Goal: Task Accomplishment & Management: Use online tool/utility

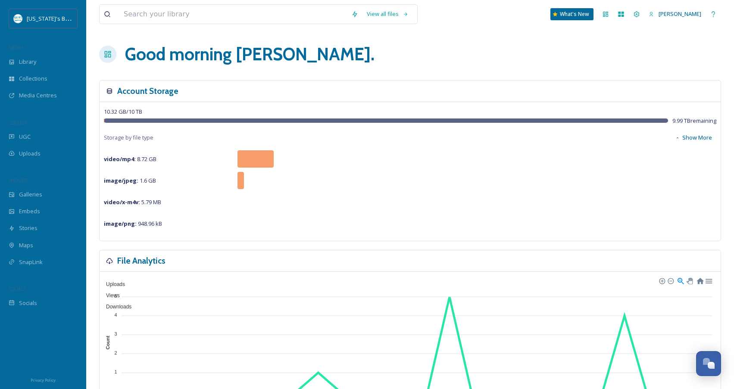
scroll to position [2, 0]
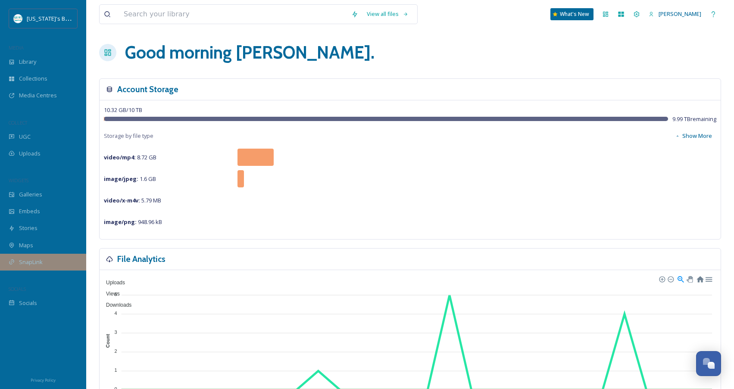
click at [49, 259] on div "SnapLink" at bounding box center [43, 262] width 86 height 17
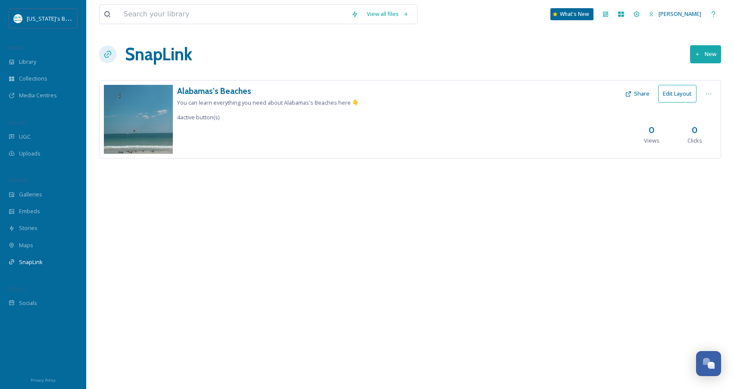
click at [699, 54] on icon at bounding box center [697, 54] width 3 height 3
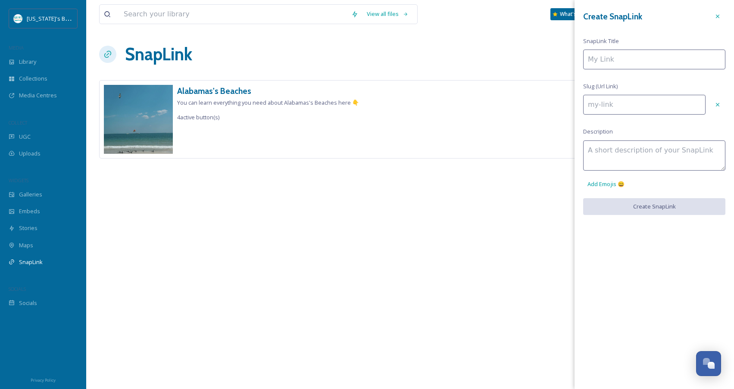
click at [695, 58] on input at bounding box center [654, 60] width 142 height 20
click at [617, 103] on input at bounding box center [644, 105] width 122 height 20
paste input "https://albeaches.co/4nsXzV2"
type input "https://albeaches.co/4nsXzV2"
click at [618, 58] on input at bounding box center [654, 60] width 142 height 20
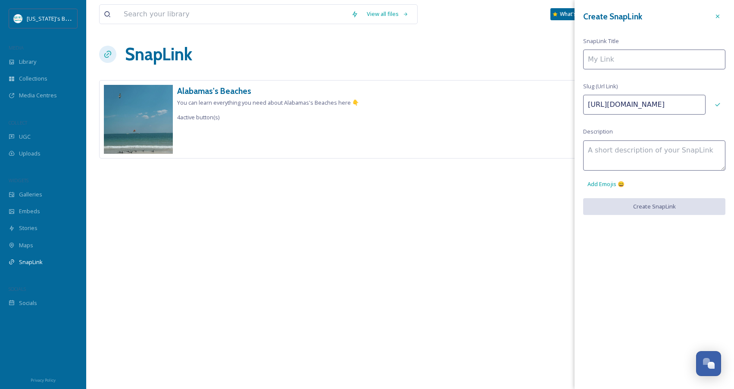
type input "A"
type input "a"
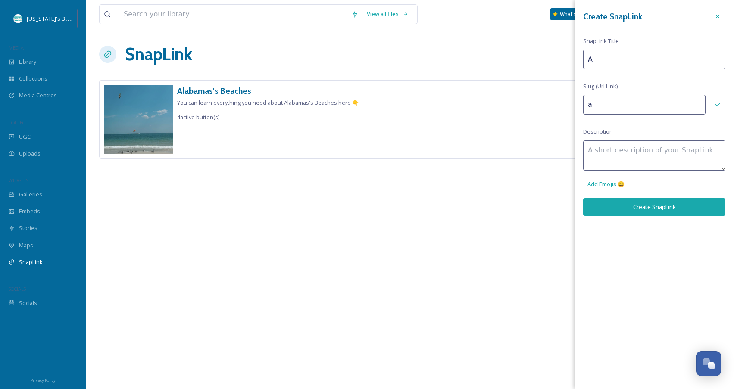
type input "Al"
type input "al"
type input "Ala"
type input "ala"
type input "Alab"
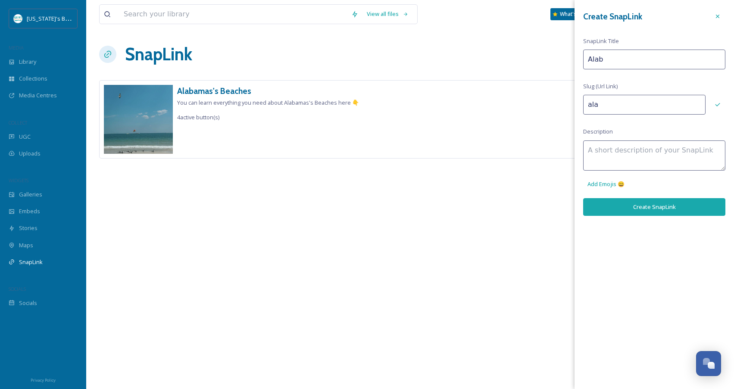
type input "alab"
type input "Alaba"
type input "alaba"
type input "Alabam"
type input "alabam"
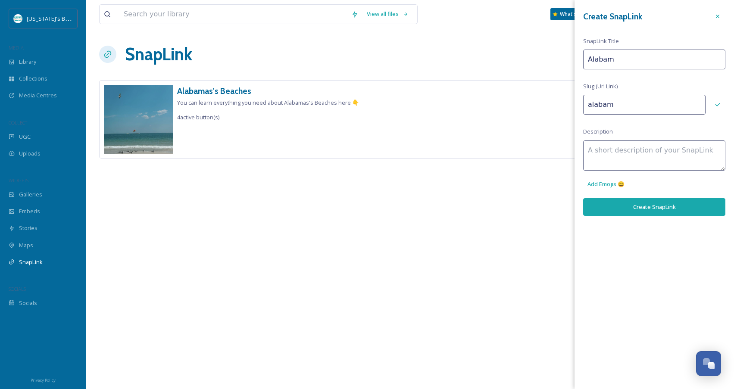
type input "Alabama"
type input "alabama"
type input "Alabama's"
type input "alabamas"
type input "Alabama's"
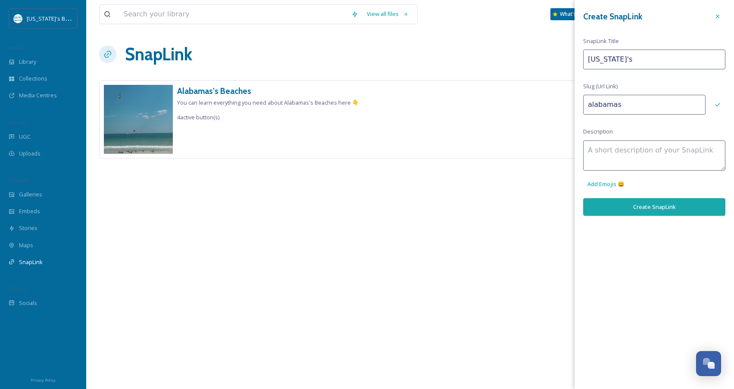
type input "alabamas-"
type input "Alabama's B"
type input "alabamas-b"
type input "Alabama's Be"
type input "alabamas-be"
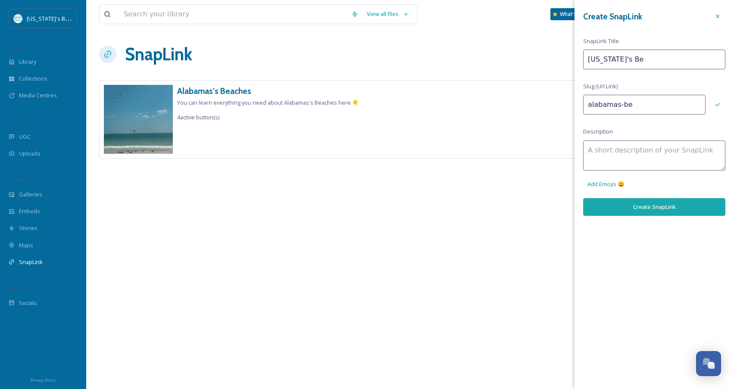
type input "Alabama's Bea"
type input "alabamas-bea"
type input "Alabama's Beac"
type input "alabamas-beac"
type input "Alabama's Beach"
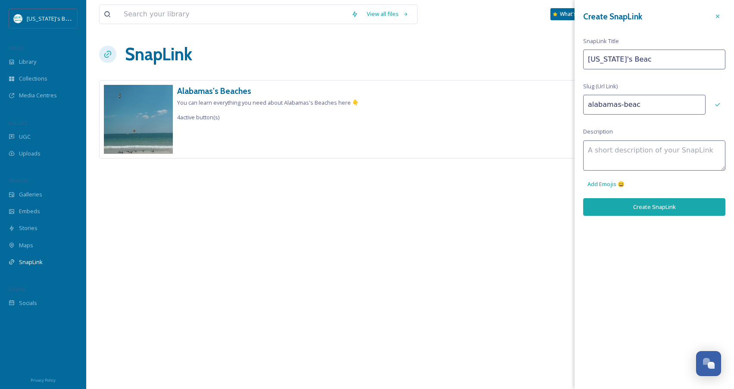
type input "alabamas-beach"
type input "Alabama's Beache"
type input "alabamas-beache"
type input "[US_STATE]'s Beaches"
type input "alabamas-beaches"
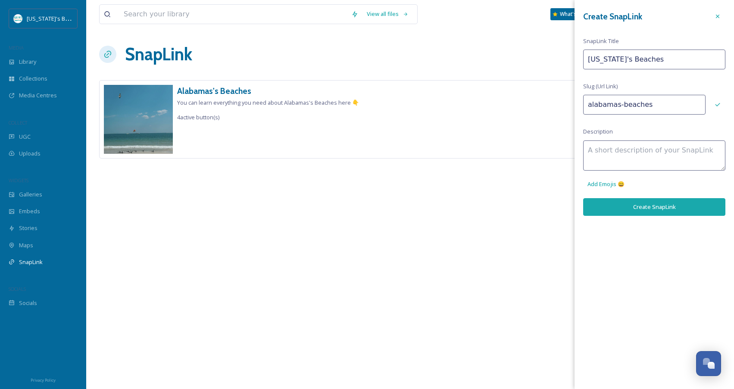
type input "[US_STATE]'s Beaches"
type input "alabamas-beaches-"
type input "Alabama's Beaches H"
type input "alabamas-beaches-h"
type input "Alabama's Beaches Ho"
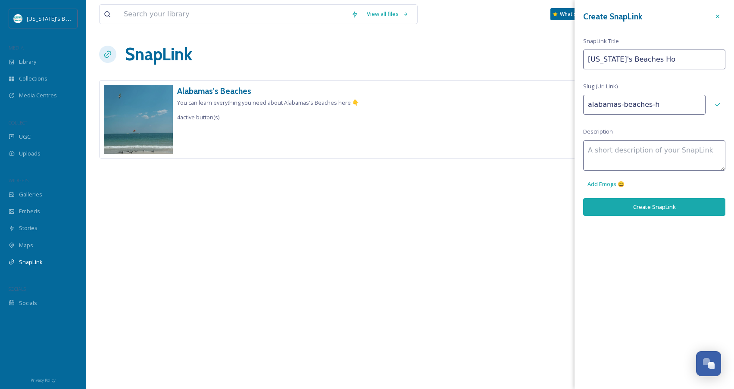
type input "alabamas-beaches-ho"
type input "Alabama's Beaches Hom"
type input "alabamas-beaches-hom"
type input "Alabama's Beaches Home"
type input "alabamas-beaches-home"
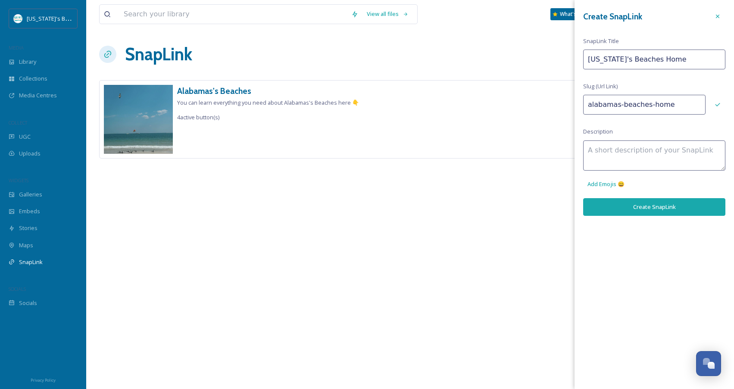
type input "Alabama's Beaches Homep"
type input "alabamas-beaches-homep"
type input "Alabama's Beaches Homepa"
type input "alabamas-beaches-homepa"
type input "Alabama's Beaches Homepag"
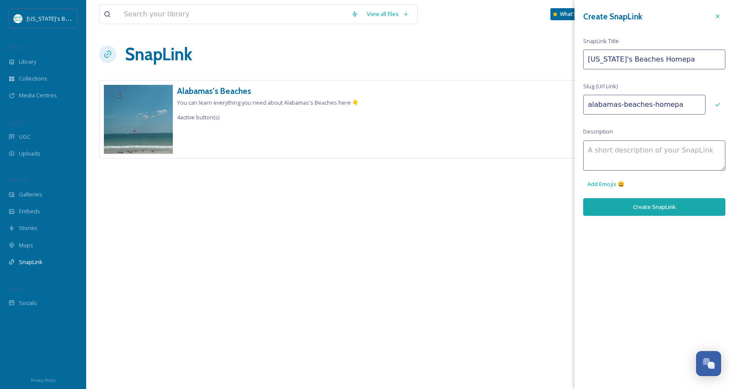
type input "alabamas-beaches-homepag"
type input "Alabama's Beaches Homepage"
type input "alabamas-beaches-homepage"
type input "Alabama's Beaches Homepage"
click at [663, 151] on textarea at bounding box center [654, 156] width 142 height 30
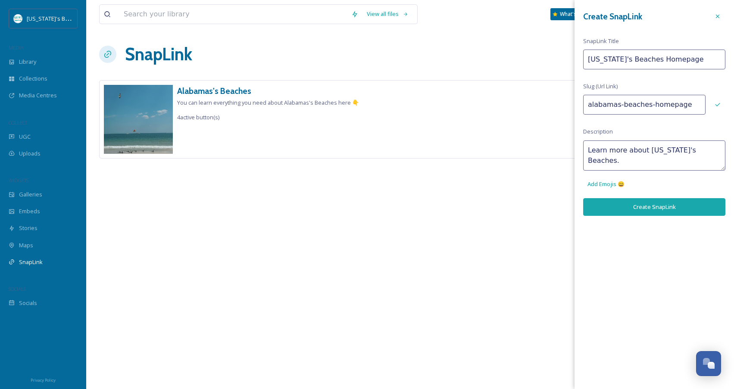
type textarea "Learn more about Alabama's Beaches."
click at [648, 207] on button "Create SnapLink" at bounding box center [654, 207] width 142 height 18
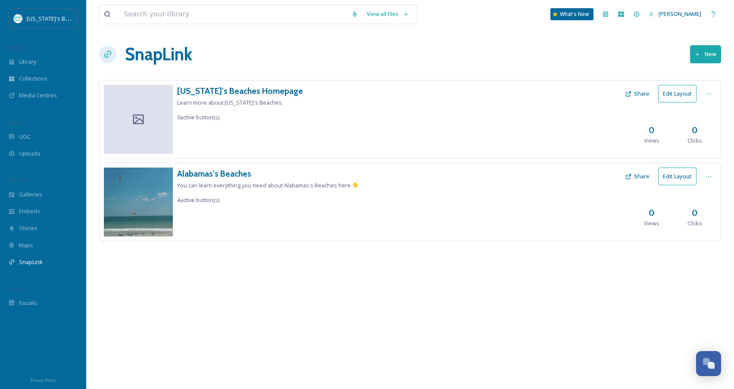
click at [680, 96] on button "Edit Layout" at bounding box center [678, 94] width 38 height 18
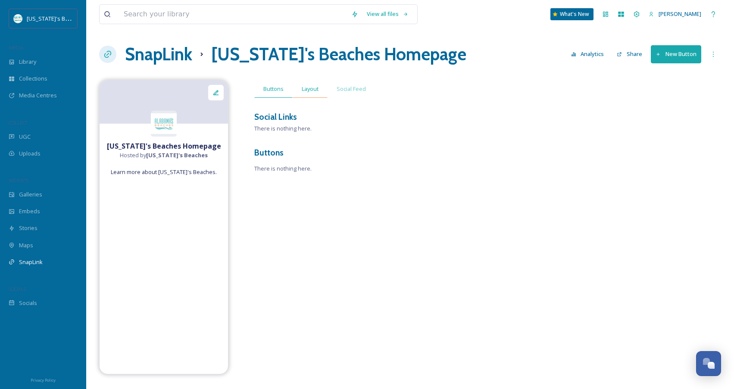
click at [310, 92] on span "Layout" at bounding box center [310, 89] width 17 height 8
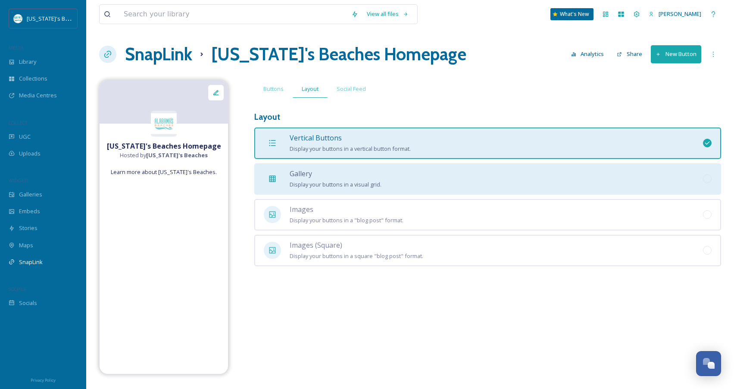
click at [277, 178] on div at bounding box center [272, 178] width 17 height 17
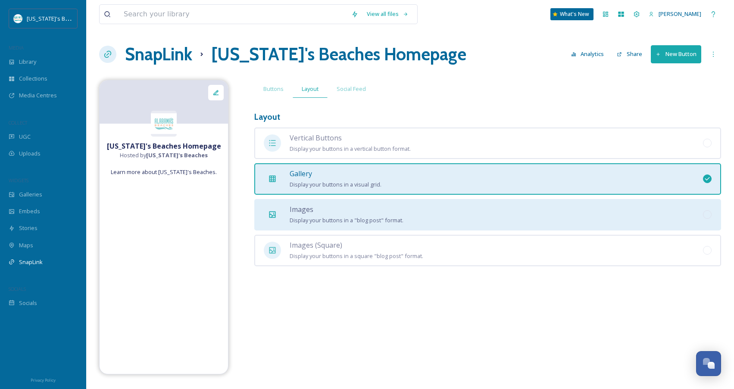
click at [273, 212] on icon at bounding box center [273, 215] width 6 height 6
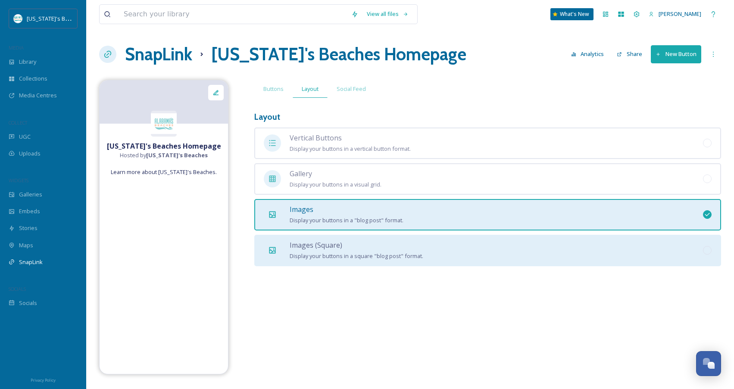
click at [271, 246] on icon at bounding box center [272, 250] width 9 height 9
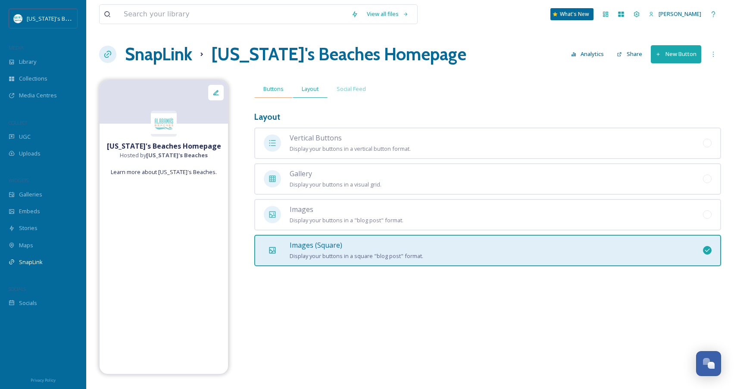
click at [272, 91] on span "Buttons" at bounding box center [273, 89] width 20 height 8
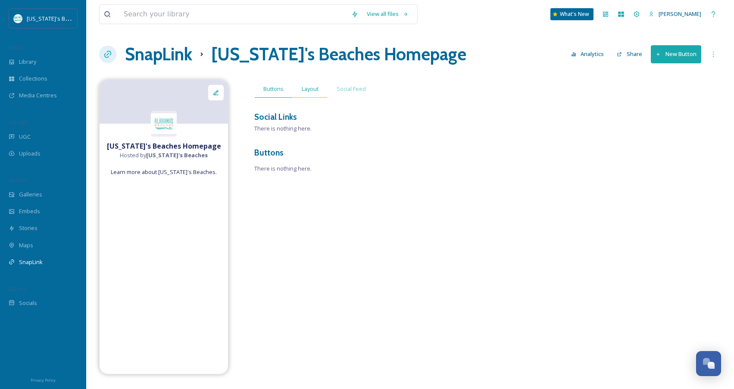
click at [310, 91] on span "Layout" at bounding box center [310, 89] width 17 height 8
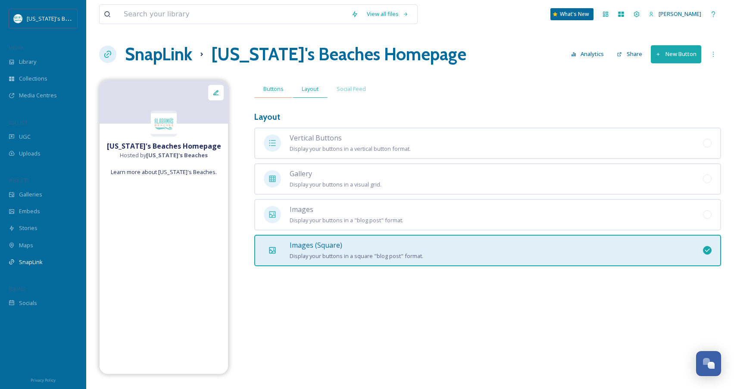
click at [270, 91] on span "Buttons" at bounding box center [273, 89] width 20 height 8
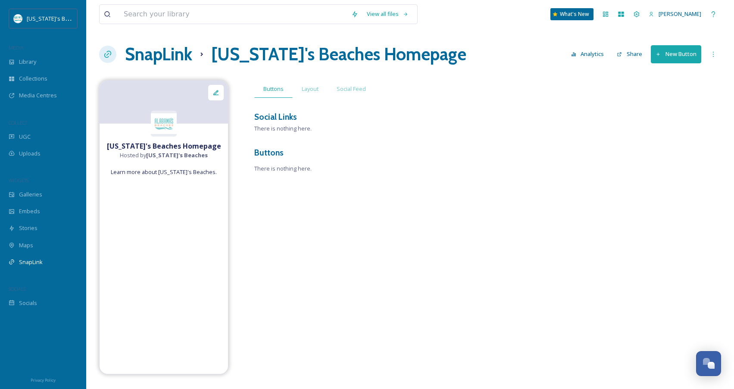
click at [662, 53] on button "New Button" at bounding box center [676, 54] width 50 height 18
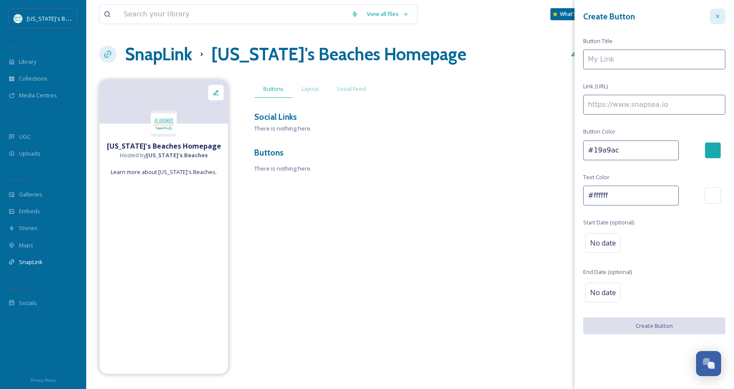
click at [718, 19] on icon at bounding box center [718, 16] width 7 height 7
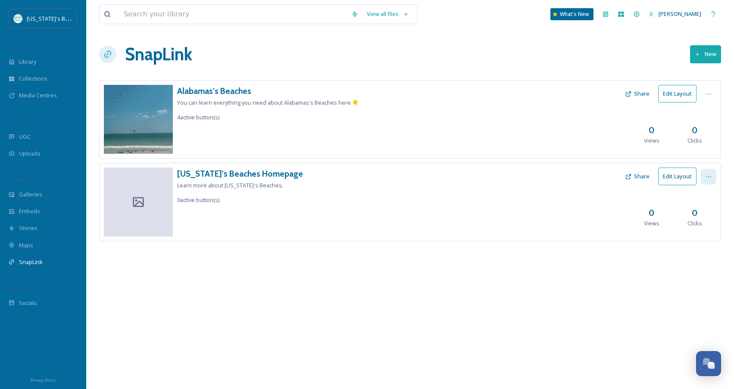
click at [709, 176] on icon at bounding box center [709, 176] width 7 height 7
click at [697, 212] on span "Edit Settings" at bounding box center [690, 212] width 32 height 8
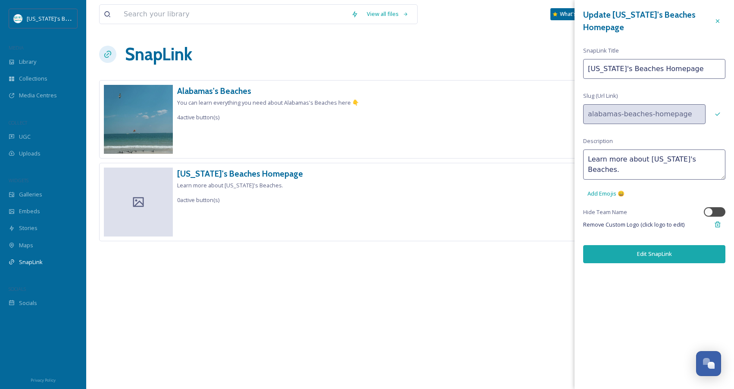
drag, startPoint x: 652, startPoint y: 69, endPoint x: 711, endPoint y: 70, distance: 59.1
click at [711, 70] on input "Alabama's Beaches Homepage" at bounding box center [654, 69] width 142 height 20
type input "[US_STATE]'s Beaches"
click at [684, 160] on textarea "Learn more about Alabama's Beaches." at bounding box center [654, 165] width 142 height 30
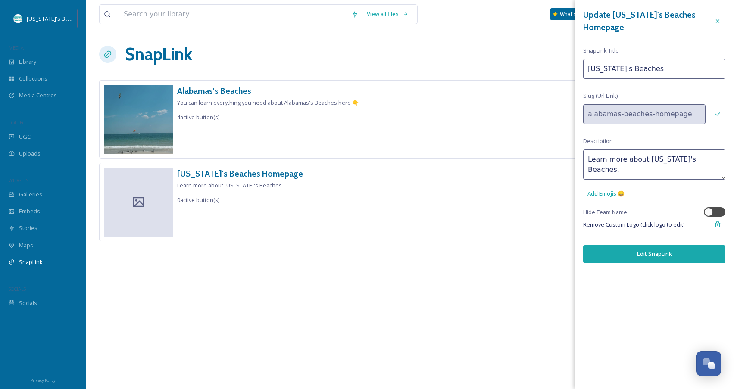
click at [684, 160] on textarea "Learn more about Alabama's Beaches." at bounding box center [654, 165] width 142 height 30
type textarea "Start planning your vacation to Gulf Shores, Orange Beach, and Fort Morgan, AL."
click at [675, 251] on button "Edit SnapLink" at bounding box center [654, 254] width 142 height 18
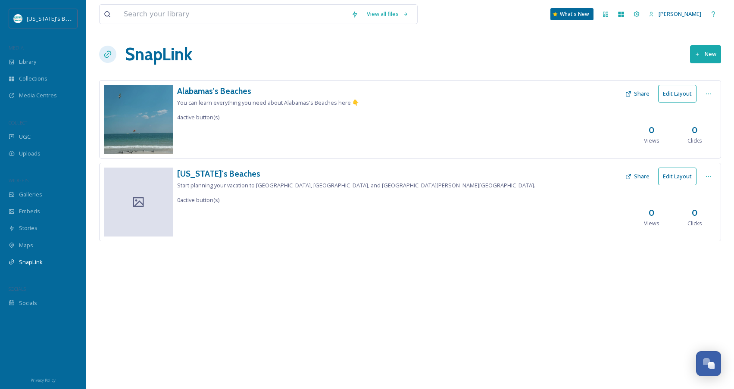
click at [677, 177] on button "Edit Layout" at bounding box center [678, 177] width 38 height 18
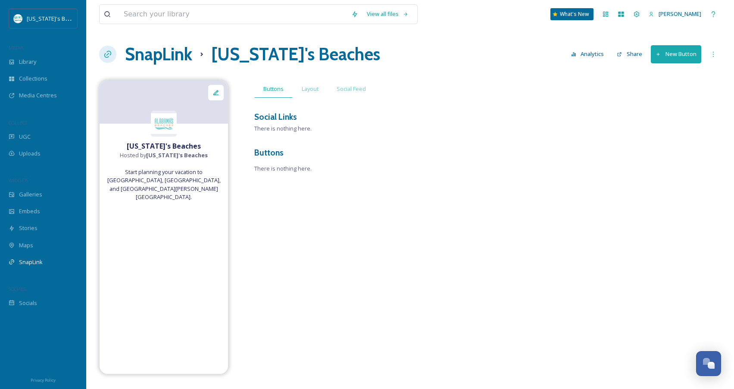
click at [672, 56] on button "New Button" at bounding box center [676, 54] width 50 height 18
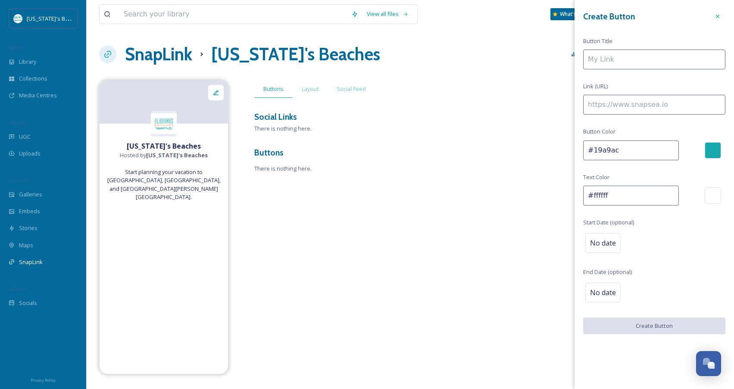
click at [671, 60] on input at bounding box center [654, 60] width 142 height 20
click at [609, 104] on input at bounding box center [654, 105] width 142 height 20
paste input "https://albeaches.co/4nsXzV2"
type input "https://albeaches.co/4nsXzV2"
click at [605, 60] on input at bounding box center [654, 60] width 142 height 20
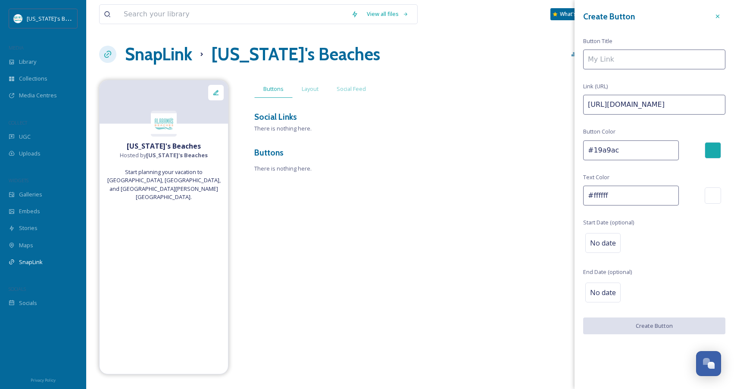
type input "A"
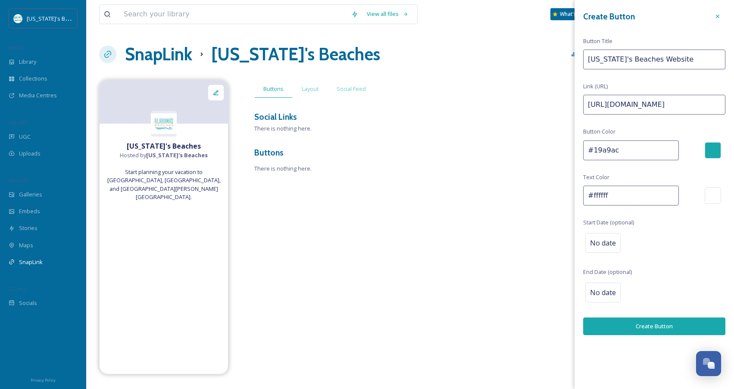
type input "Alabama's Beaches Website"
click at [680, 322] on button "Create Button" at bounding box center [654, 327] width 142 height 18
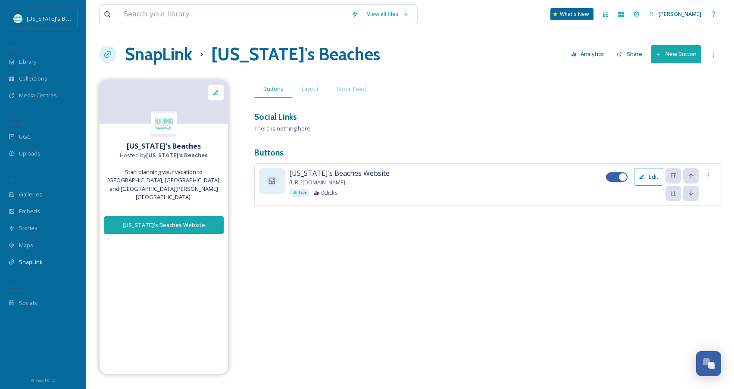
click at [276, 177] on icon at bounding box center [272, 181] width 9 height 9
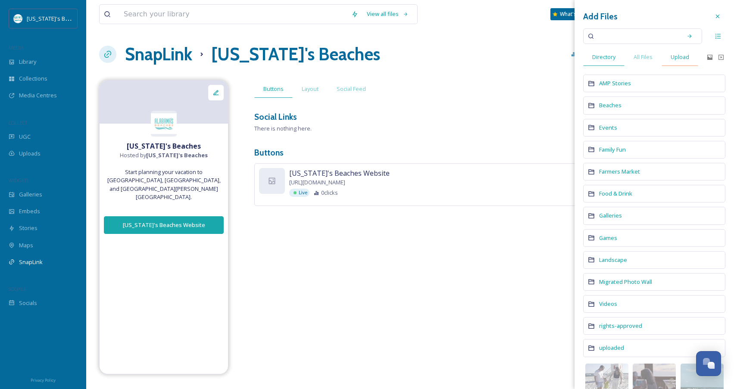
click at [682, 56] on span "Upload" at bounding box center [680, 57] width 19 height 8
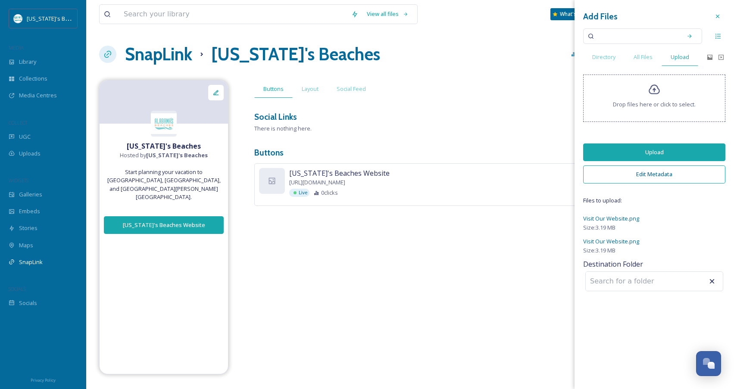
click at [656, 91] on icon at bounding box center [655, 90] width 13 height 13
click at [639, 152] on button "Upload" at bounding box center [654, 153] width 142 height 18
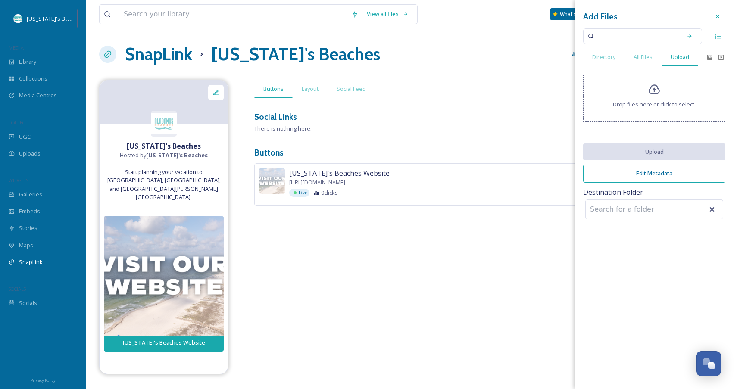
click at [430, 234] on div "Alabama's Beaches Hosted by Alabama's Beaches Start planning your vacation to G…" at bounding box center [410, 227] width 622 height 295
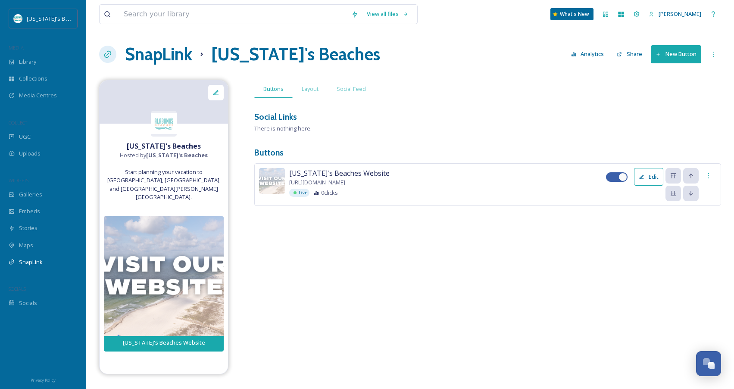
click at [654, 176] on button "Edit" at bounding box center [648, 177] width 29 height 18
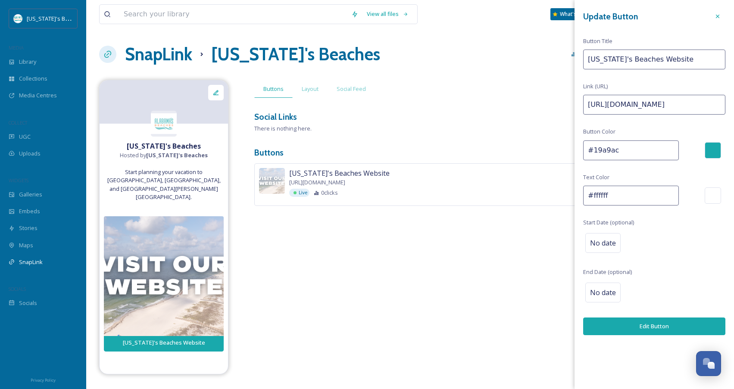
click at [550, 238] on div "Alabama's Beaches Hosted by Alabama's Beaches Start planning your vacation to G…" at bounding box center [410, 227] width 622 height 295
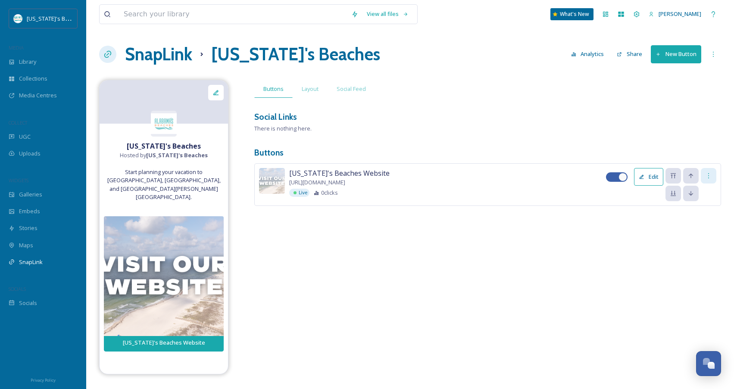
click at [709, 176] on icon at bounding box center [709, 175] width 7 height 7
click at [628, 234] on div "Alabama's Beaches Hosted by Alabama's Beaches Start planning your vacation to G…" at bounding box center [410, 227] width 622 height 295
click at [307, 88] on span "Layout" at bounding box center [310, 89] width 17 height 8
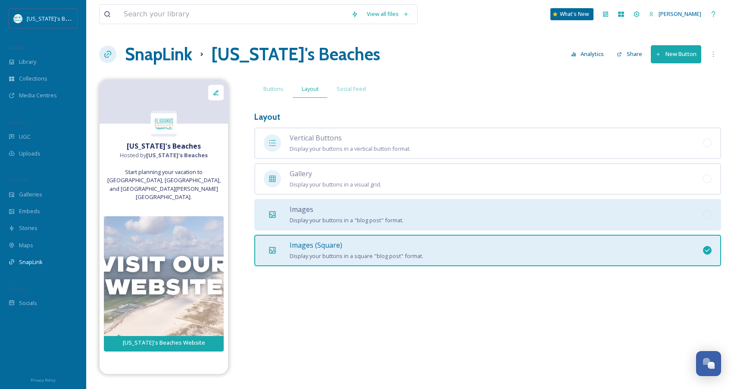
click at [310, 207] on span "Images" at bounding box center [302, 209] width 24 height 9
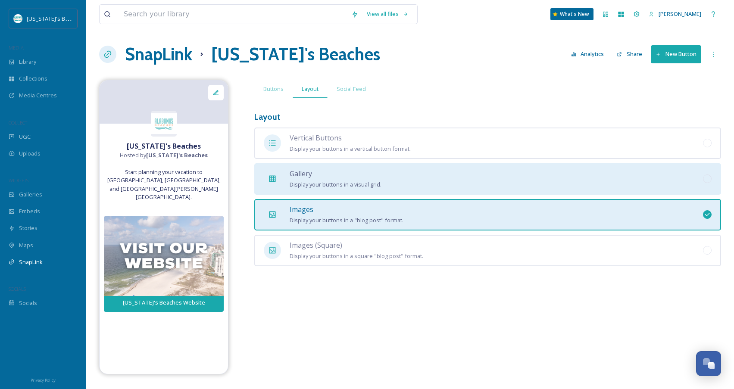
click at [320, 181] on span "Display your buttons in a visual grid." at bounding box center [336, 185] width 92 height 8
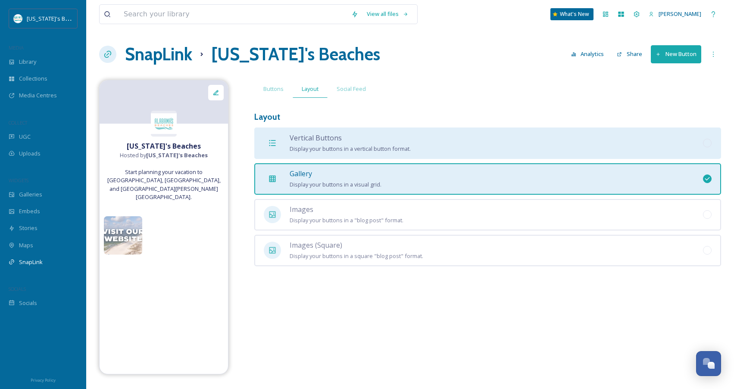
click at [333, 147] on span "Display your buttons in a vertical button format." at bounding box center [350, 149] width 121 height 8
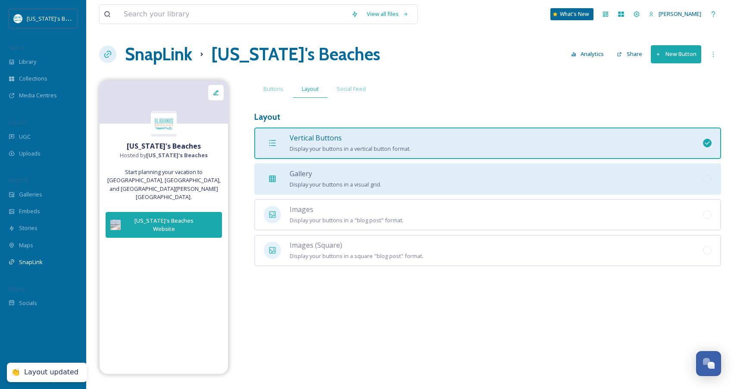
click at [332, 174] on div "Gallery Display your buttons in a visual grid." at bounding box center [336, 179] width 92 height 21
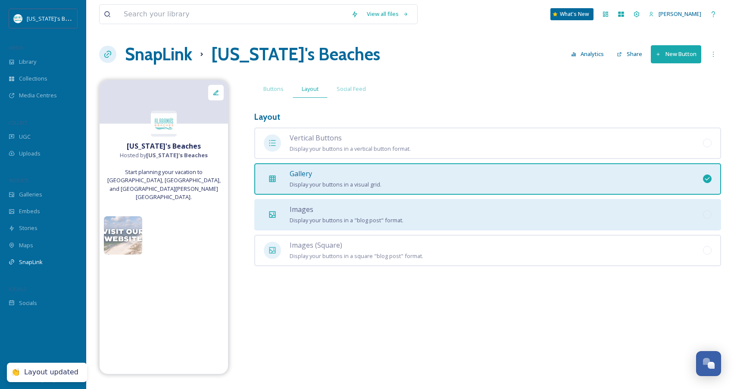
click at [332, 206] on div "Images Display your buttons in a "blog post" format." at bounding box center [347, 214] width 114 height 21
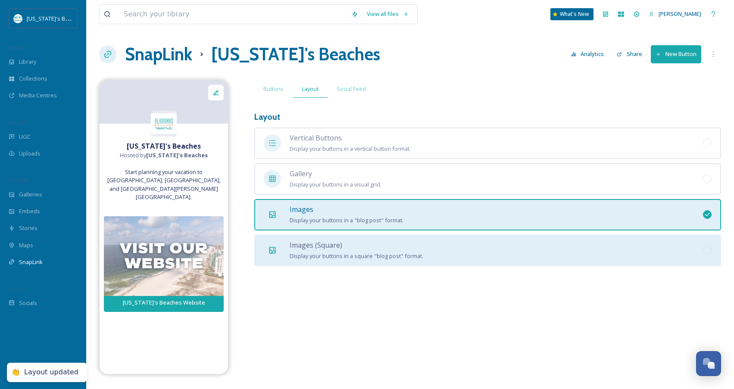
click at [328, 246] on span "Images (Square)" at bounding box center [316, 245] width 53 height 9
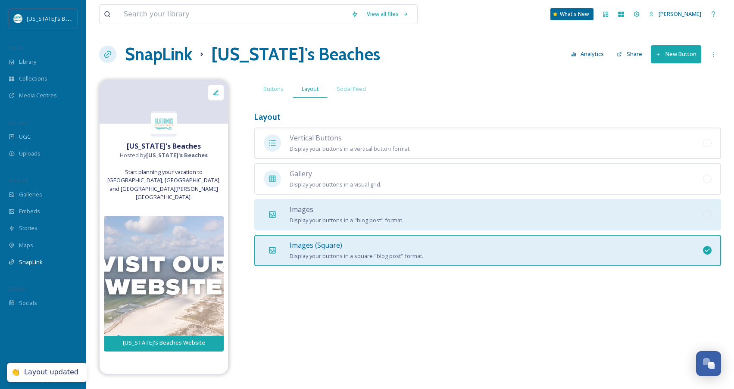
click at [333, 222] on span "Display your buttons in a "blog post" format." at bounding box center [347, 220] width 114 height 8
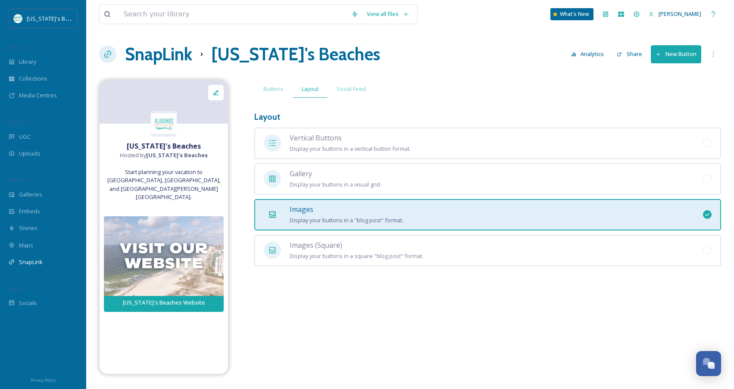
click at [365, 272] on div "Alabama's Beaches Hosted by Alabama's Beaches Start planning your vacation to G…" at bounding box center [410, 227] width 622 height 295
click at [274, 88] on span "Buttons" at bounding box center [273, 89] width 20 height 8
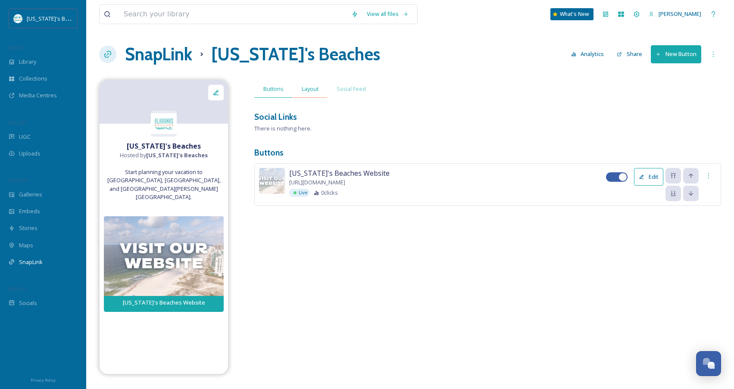
click at [307, 88] on span "Layout" at bounding box center [310, 89] width 17 height 8
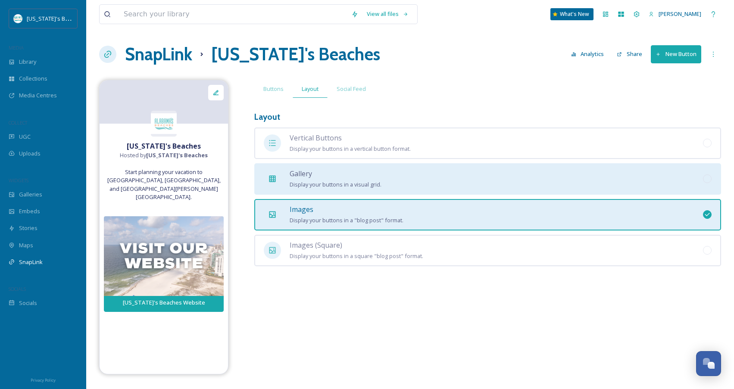
click at [353, 182] on span "Display your buttons in a visual grid." at bounding box center [336, 185] width 92 height 8
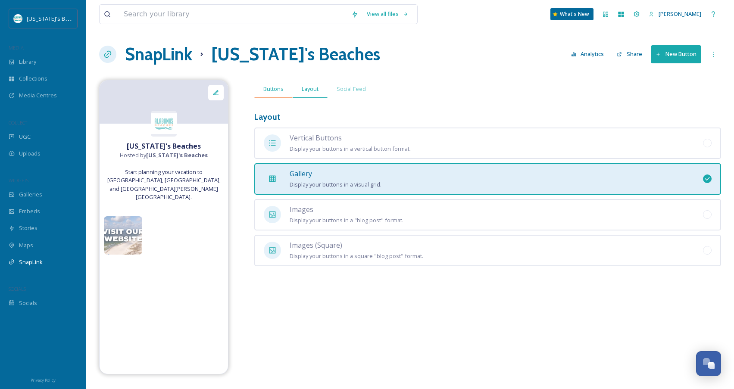
click at [279, 91] on span "Buttons" at bounding box center [273, 89] width 20 height 8
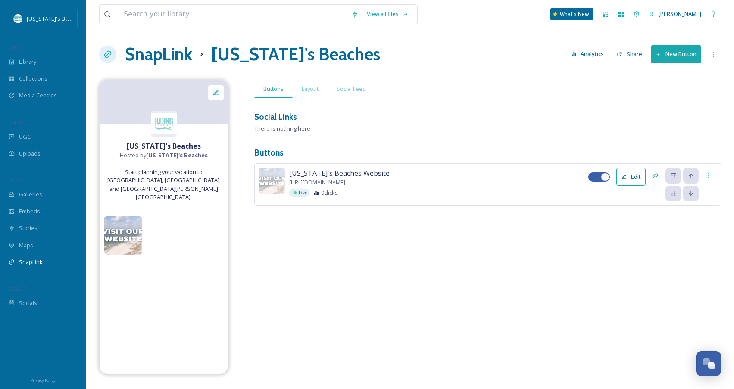
click at [625, 174] on icon at bounding box center [624, 177] width 6 height 6
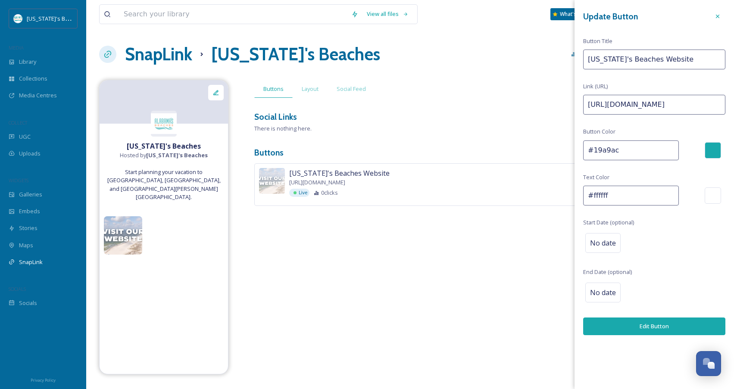
drag, startPoint x: 507, startPoint y: 286, endPoint x: 489, endPoint y: 279, distance: 19.2
click at [501, 283] on div "Alabama's Beaches Hosted by Alabama's Beaches Start planning your vacation to G…" at bounding box center [410, 227] width 622 height 295
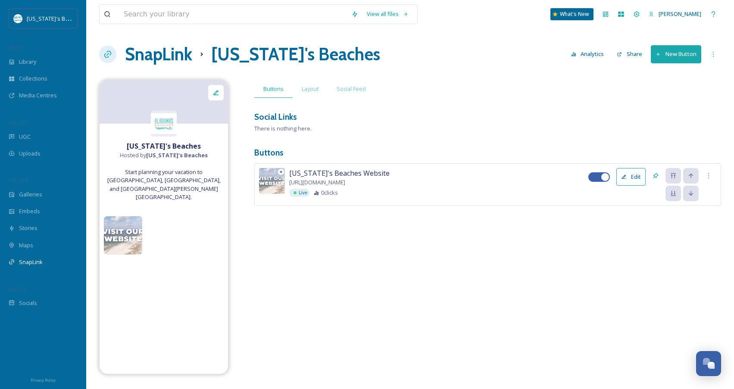
click at [275, 182] on img at bounding box center [272, 181] width 26 height 26
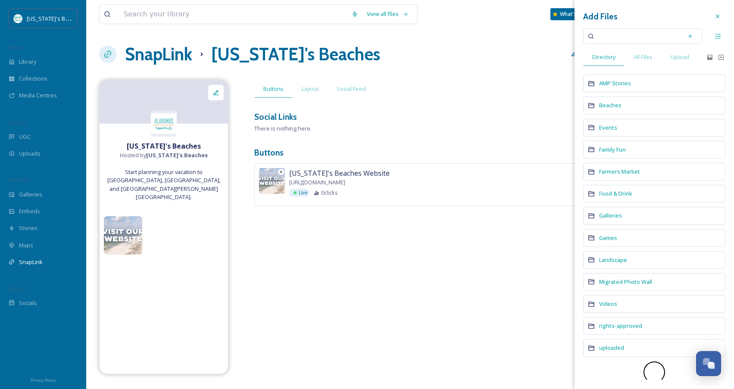
click at [280, 172] on icon at bounding box center [281, 172] width 4 height 4
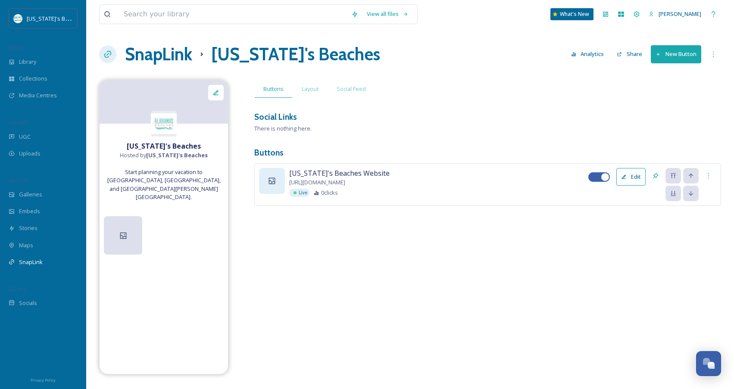
click at [272, 185] on div at bounding box center [272, 181] width 26 height 26
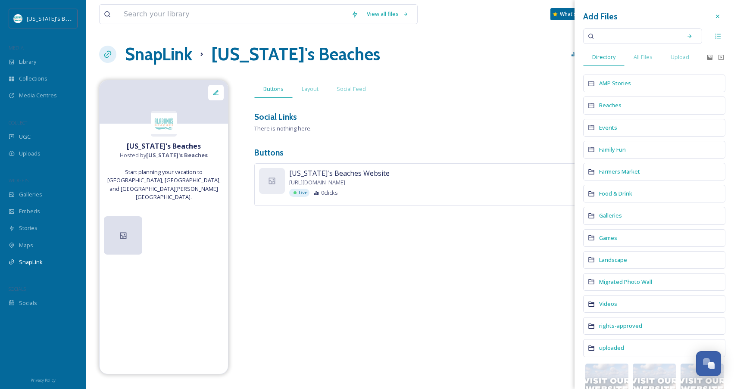
click at [651, 110] on div "Beaches" at bounding box center [654, 106] width 142 height 18
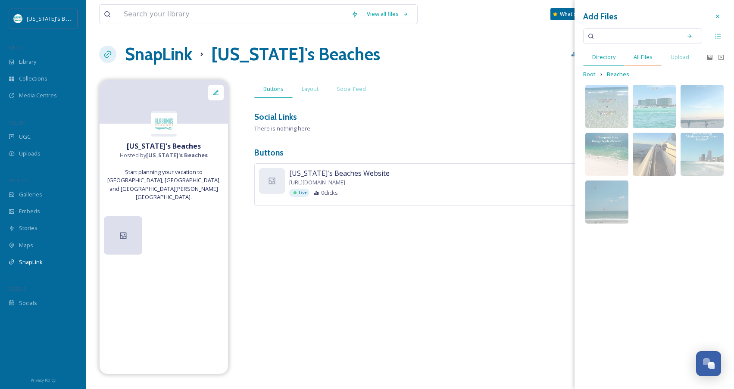
click at [637, 59] on span "All Files" at bounding box center [643, 57] width 19 height 8
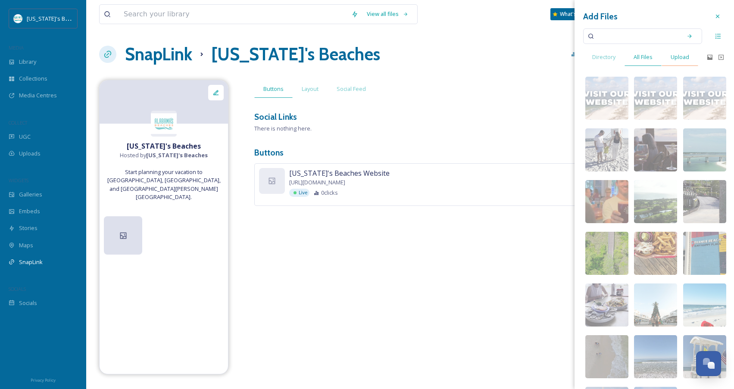
click at [680, 57] on span "Upload" at bounding box center [680, 57] width 19 height 8
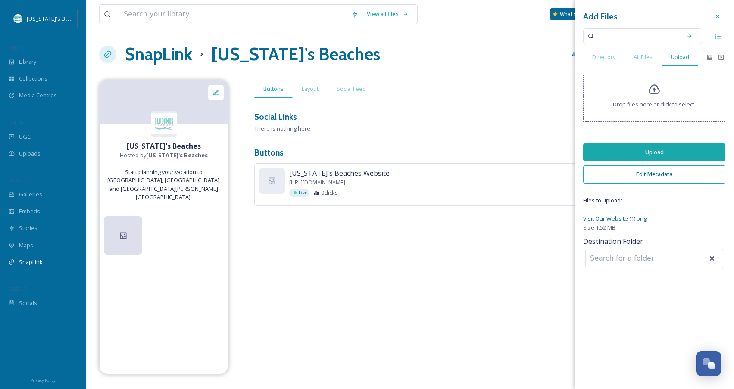
click at [659, 155] on button "Upload" at bounding box center [654, 153] width 142 height 18
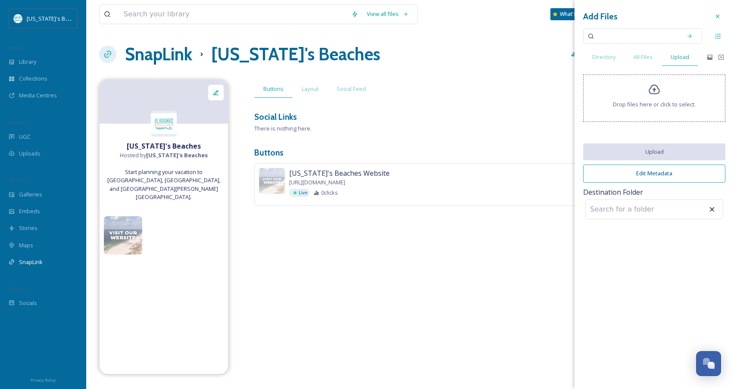
click at [498, 256] on div "Alabama's Beaches Hosted by Alabama's Beaches Start planning your vacation to G…" at bounding box center [410, 227] width 622 height 295
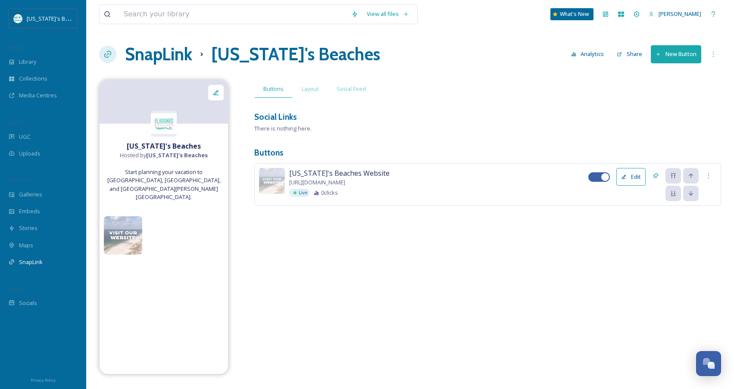
click at [662, 59] on button "New Button" at bounding box center [676, 54] width 50 height 18
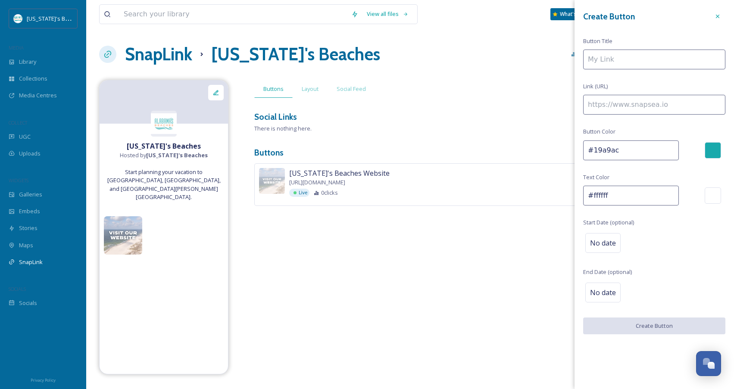
click at [615, 61] on input at bounding box center [654, 60] width 142 height 20
paste input "https://albeaches.co/4mP1SJz"
click at [629, 60] on input "https://albeaches.co/4mP1SJz" at bounding box center [654, 60] width 142 height 20
drag, startPoint x: 629, startPoint y: 60, endPoint x: 629, endPoint y: 67, distance: 7.8
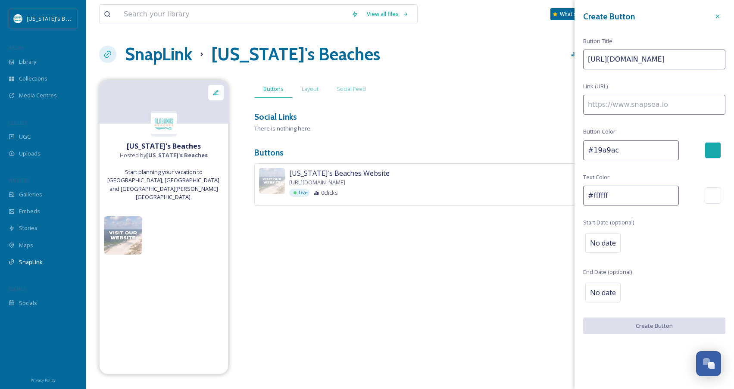
click at [629, 60] on input "https://albeaches.co/4mP1SJz" at bounding box center [654, 60] width 142 height 20
type input "https://albeaches.co/4mP1SJz"
click at [627, 108] on input at bounding box center [654, 105] width 142 height 20
paste input "https://albeaches.co/4mP1SJz"
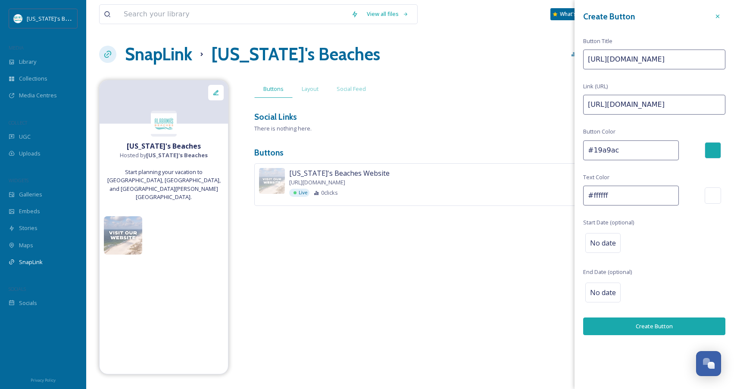
type input "https://albeaches.co/4mP1SJz"
click at [642, 56] on input "https://albeaches.co/4mP1SJz" at bounding box center [654, 60] width 142 height 20
type input "Book Now"
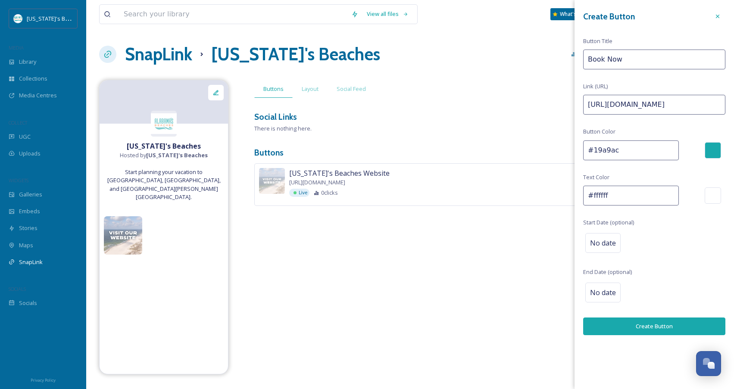
click at [651, 328] on button "Create Button" at bounding box center [654, 327] width 142 height 18
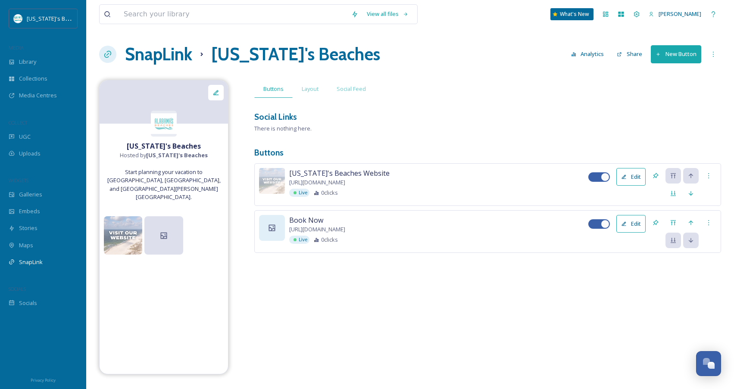
click at [276, 229] on icon at bounding box center [272, 228] width 9 height 9
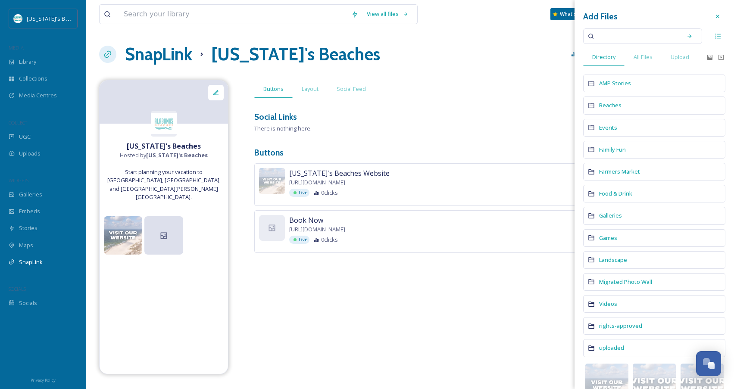
drag, startPoint x: 682, startPoint y: 60, endPoint x: 674, endPoint y: 32, distance: 28.3
click at [681, 60] on span "Upload" at bounding box center [680, 57] width 19 height 8
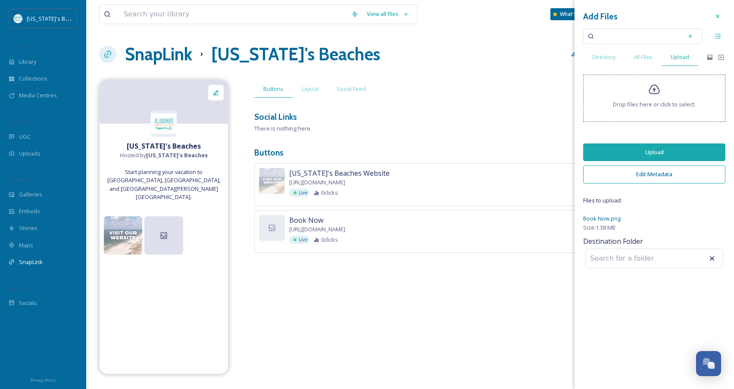
click at [661, 157] on button "Upload" at bounding box center [654, 153] width 142 height 18
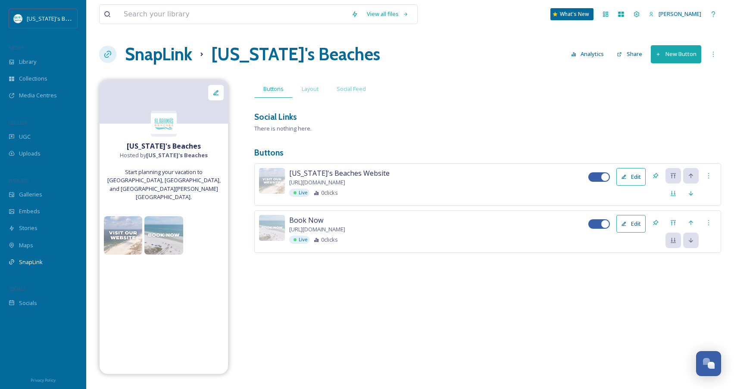
click at [553, 305] on div "Alabama's Beaches Hosted by Alabama's Beaches Start planning your vacation to G…" at bounding box center [410, 227] width 622 height 295
click at [320, 85] on div "Layout" at bounding box center [310, 89] width 35 height 18
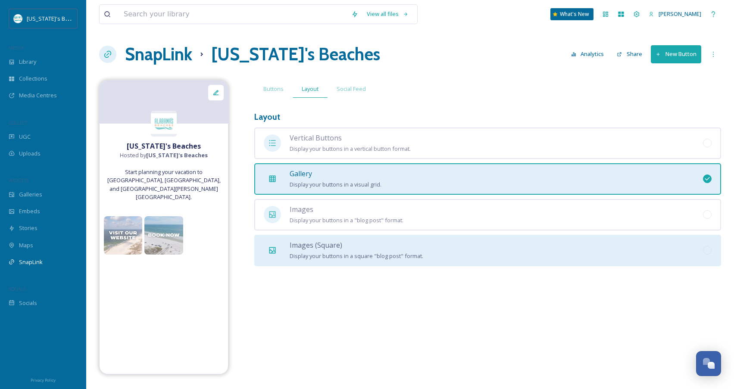
click at [339, 241] on span "Images (Square)" at bounding box center [316, 245] width 53 height 9
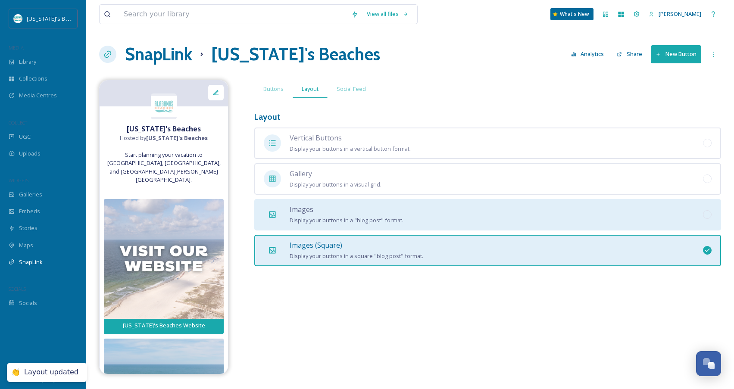
click at [339, 218] on span "Display your buttons in a "blog post" format." at bounding box center [347, 220] width 114 height 8
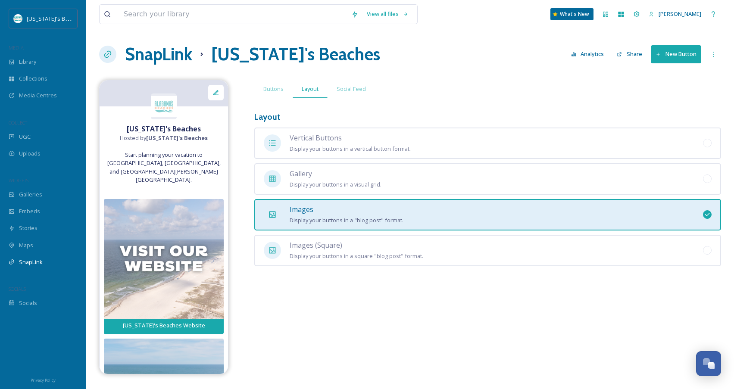
click at [340, 214] on div "Images Display your buttons in a "blog post" format." at bounding box center [347, 214] width 114 height 21
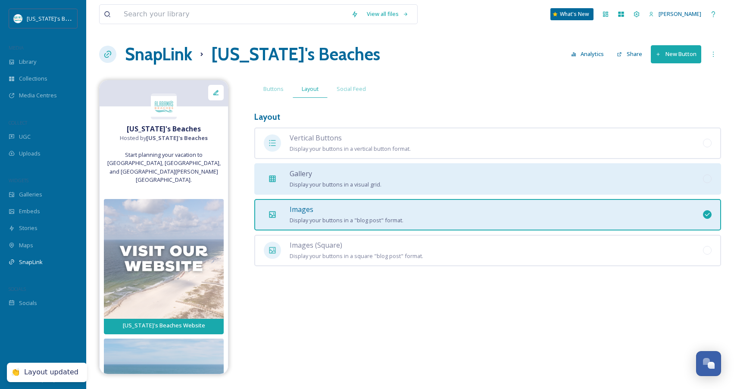
click at [343, 184] on span "Display your buttons in a visual grid." at bounding box center [336, 185] width 92 height 8
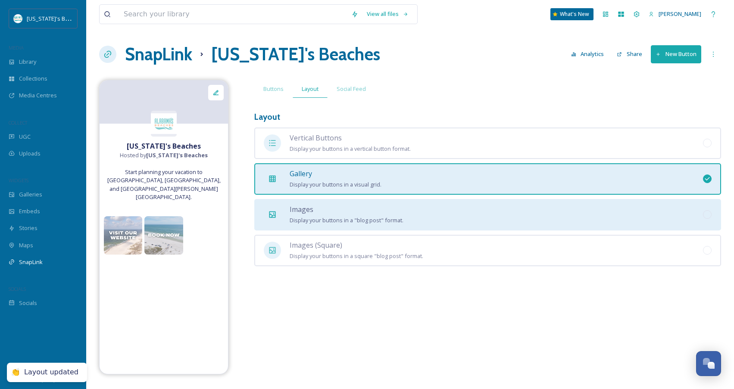
click at [342, 208] on div "Images Display your buttons in a "blog post" format." at bounding box center [347, 214] width 114 height 21
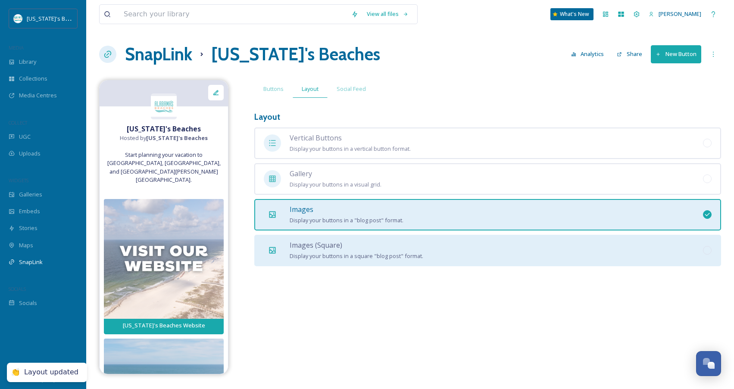
click at [342, 241] on div "Images (Square) Display your buttons in a square "blog post" format." at bounding box center [357, 250] width 134 height 21
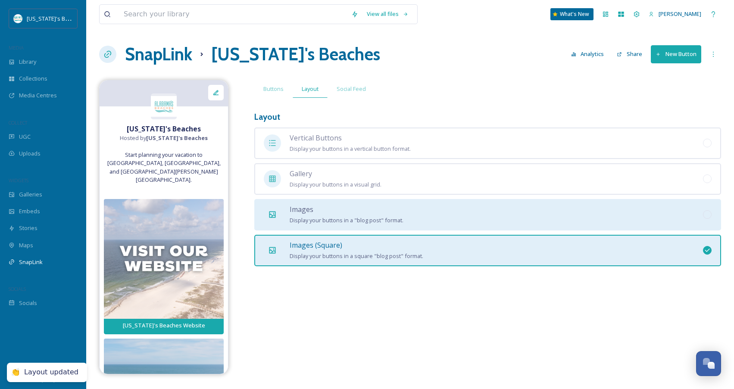
click at [348, 217] on span "Display your buttons in a "blog post" format." at bounding box center [347, 220] width 114 height 8
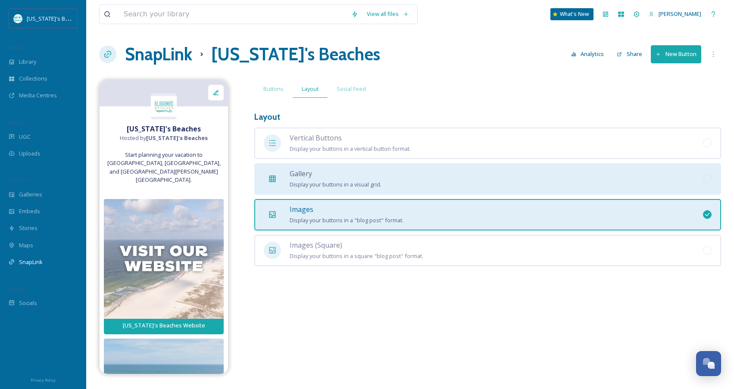
click at [310, 185] on span "Display your buttons in a visual grid." at bounding box center [336, 185] width 92 height 8
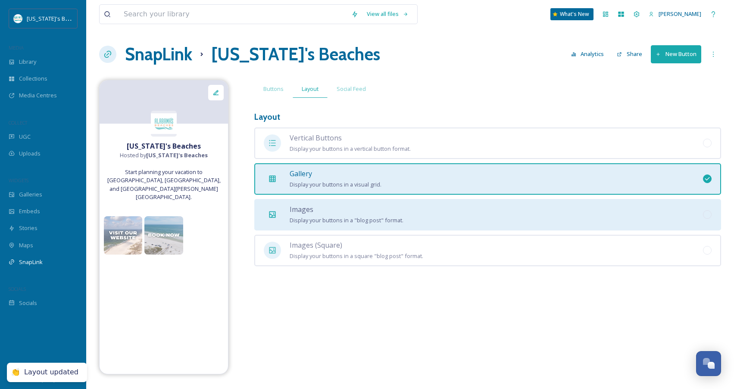
click at [310, 207] on span "Images" at bounding box center [302, 209] width 24 height 9
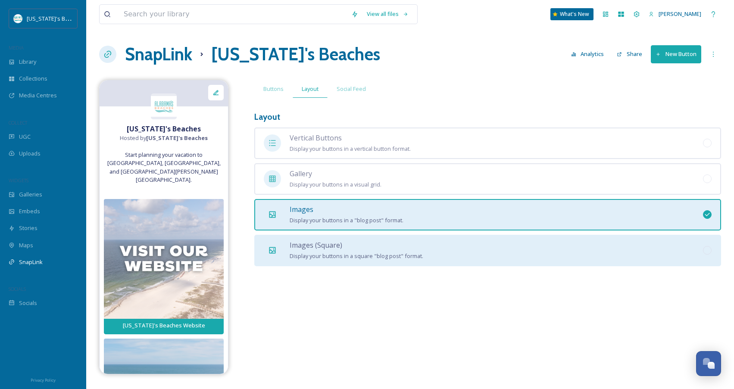
click at [307, 241] on span "Images (Square)" at bounding box center [316, 245] width 53 height 9
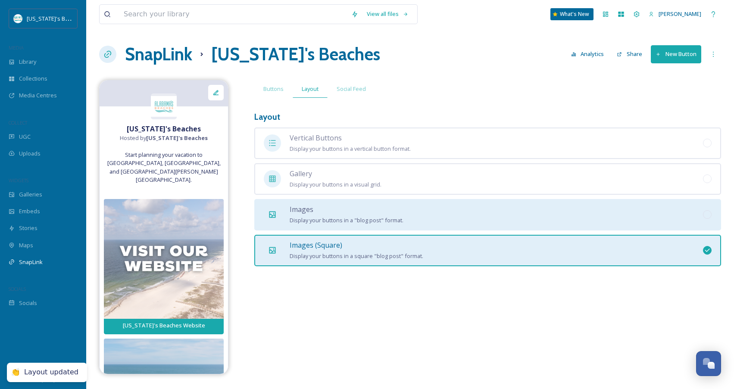
click at [307, 217] on span "Display your buttons in a "blog post" format." at bounding box center [347, 220] width 114 height 8
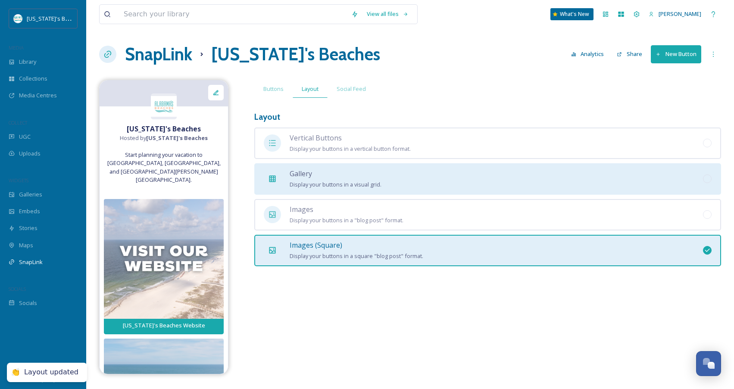
click at [326, 182] on span "Display your buttons in a visual grid." at bounding box center [336, 185] width 92 height 8
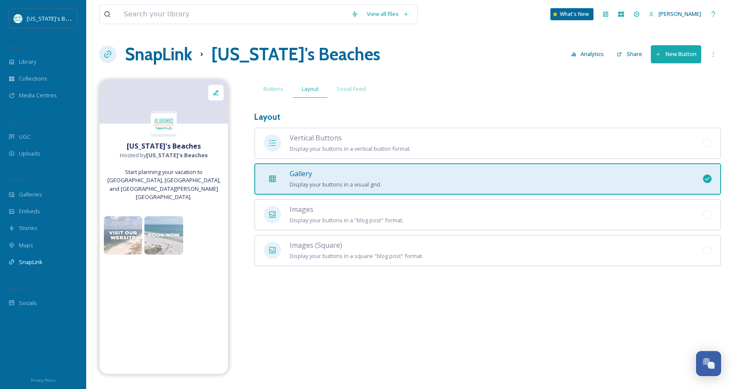
click at [676, 50] on button "New Button" at bounding box center [676, 54] width 50 height 18
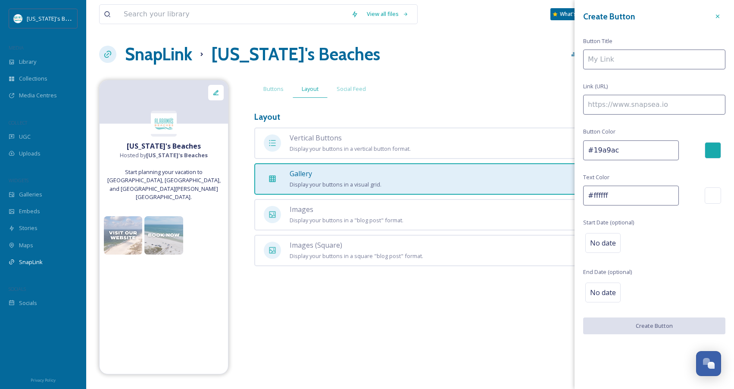
click at [613, 106] on input at bounding box center [654, 105] width 142 height 20
paste input "https://albeaches.co/3KAp0h7"
type input "https://albeaches.co/3KAp0h7"
click at [617, 53] on input at bounding box center [654, 60] width 142 height 20
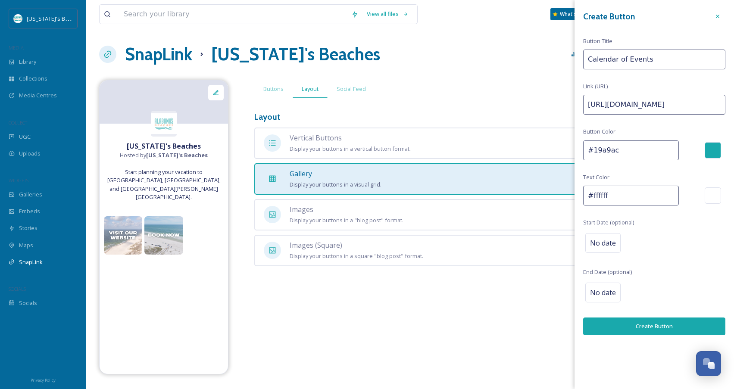
type input "Calendar of Events"
click at [659, 333] on div "Create Button Button Title Calendar of Events Link (URL) https://albeaches.co/3…" at bounding box center [655, 172] width 160 height 344
click at [659, 329] on button "Create Button" at bounding box center [654, 327] width 142 height 18
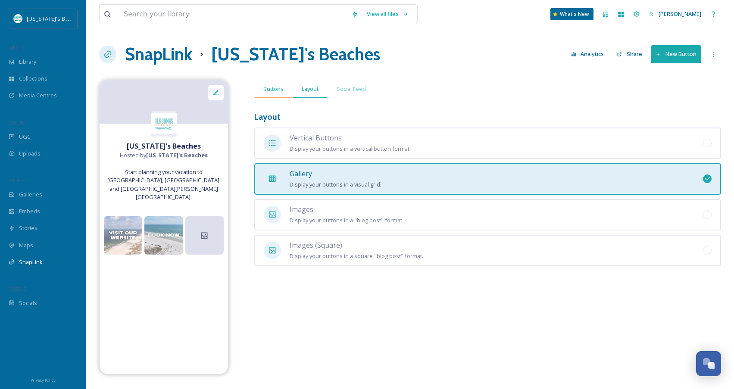
click at [275, 90] on span "Buttons" at bounding box center [273, 89] width 20 height 8
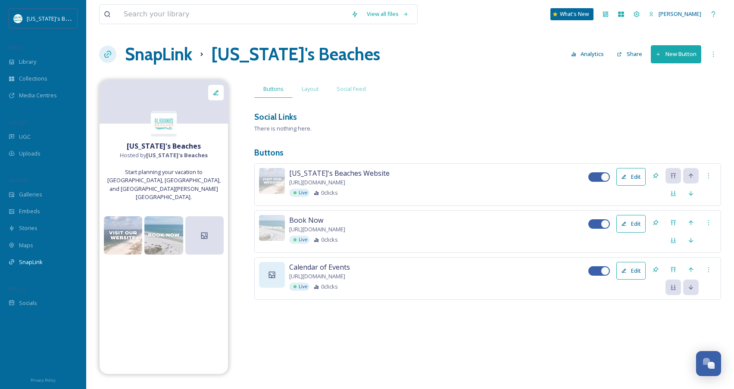
click at [278, 279] on div at bounding box center [272, 275] width 26 height 26
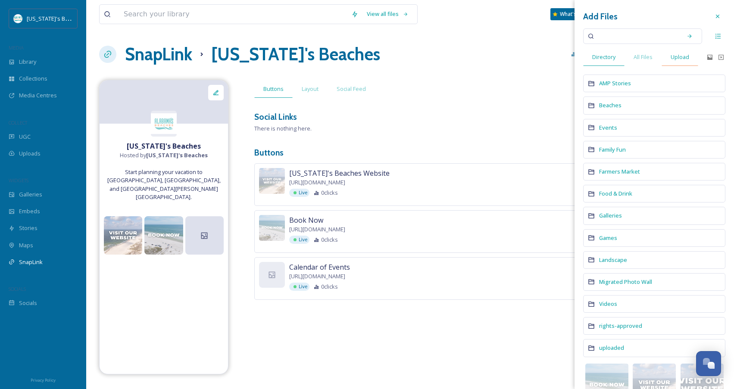
click at [688, 56] on span "Upload" at bounding box center [680, 57] width 19 height 8
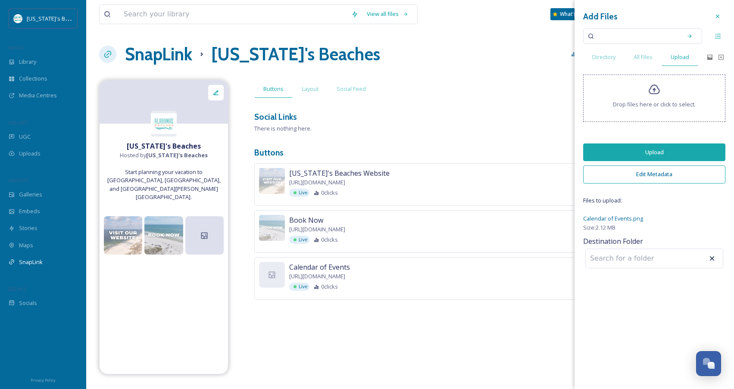
click at [687, 154] on button "Upload" at bounding box center [654, 153] width 142 height 18
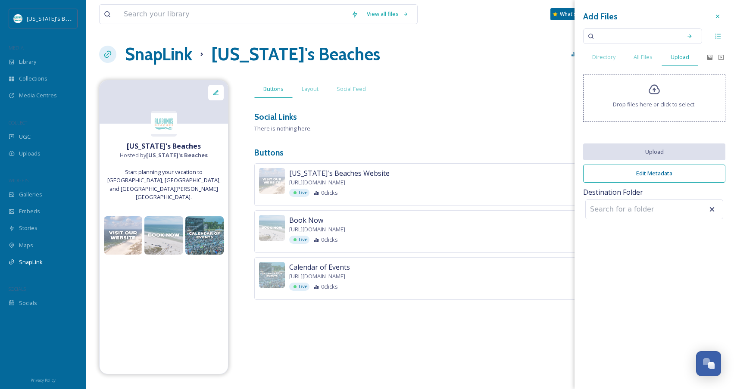
click at [452, 155] on h3 "Buttons" at bounding box center [487, 153] width 467 height 13
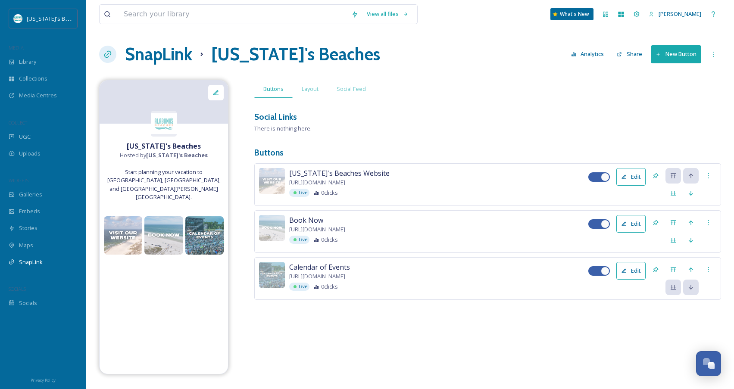
click at [110, 53] on icon at bounding box center [107, 54] width 9 height 9
click at [111, 54] on icon at bounding box center [107, 54] width 9 height 9
click at [630, 52] on button "Share" at bounding box center [630, 54] width 34 height 17
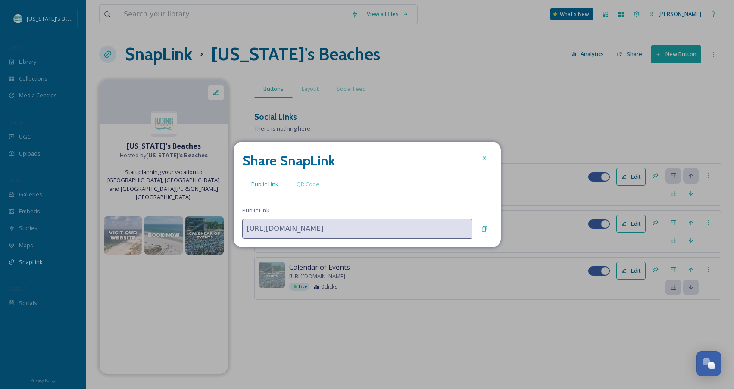
drag, startPoint x: 485, startPoint y: 158, endPoint x: 521, endPoint y: 120, distance: 52.2
click at [489, 154] on div at bounding box center [485, 159] width 16 height 16
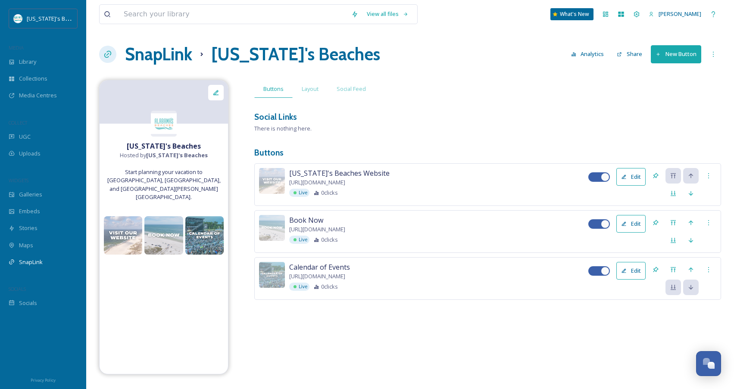
click at [524, 116] on div "Social Links" at bounding box center [487, 117] width 467 height 13
click at [661, 56] on icon at bounding box center [659, 55] width 6 height 6
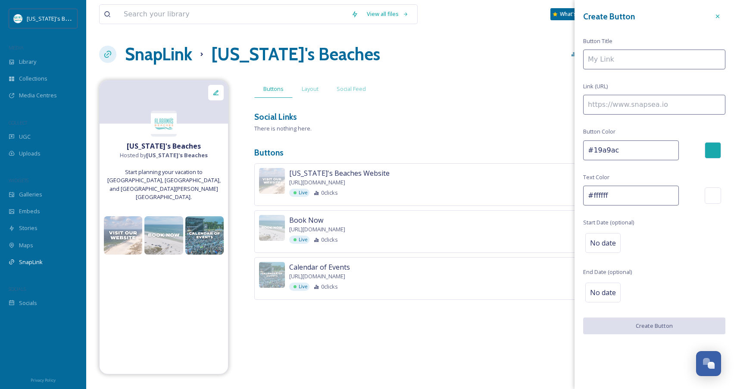
click at [616, 104] on input at bounding box center [654, 105] width 142 height 20
paste input "https://albeaches.co/4nD1iz2"
type input "https://albeaches.co/4nD1iz2"
click at [620, 61] on input at bounding box center [654, 60] width 142 height 20
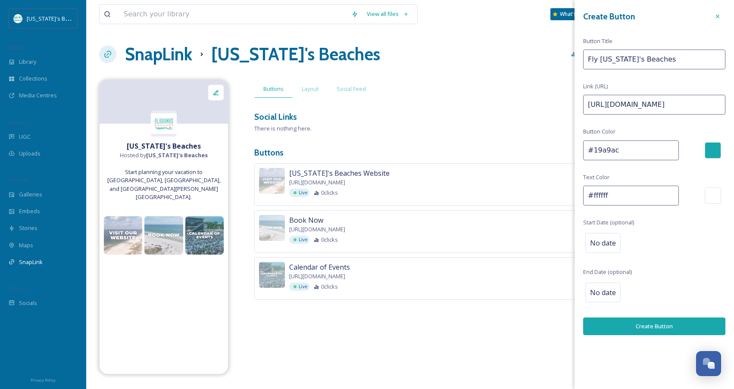
type input "Fly Alabama's Beaches"
click at [649, 329] on button "Create Button" at bounding box center [654, 327] width 142 height 18
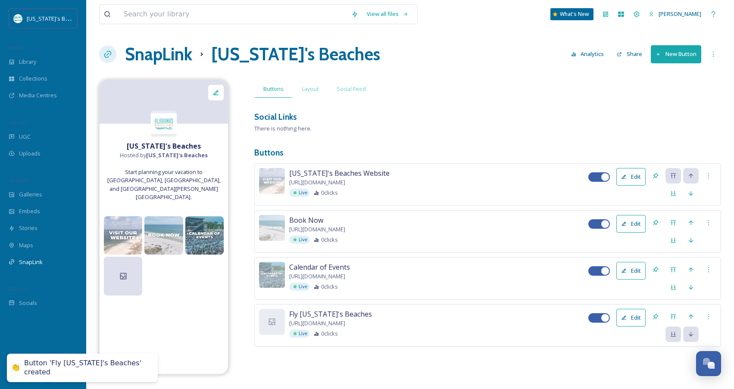
drag, startPoint x: 275, startPoint y: 318, endPoint x: 288, endPoint y: 314, distance: 13.6
click at [275, 318] on icon at bounding box center [272, 322] width 9 height 9
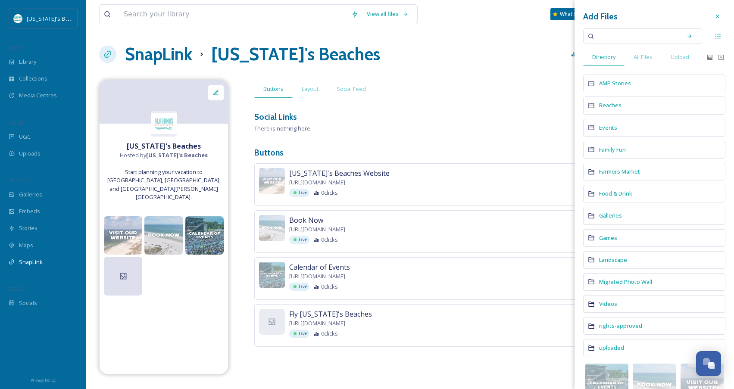
drag, startPoint x: 681, startPoint y: 60, endPoint x: 660, endPoint y: 38, distance: 30.8
click at [681, 59] on span "Upload" at bounding box center [680, 57] width 19 height 8
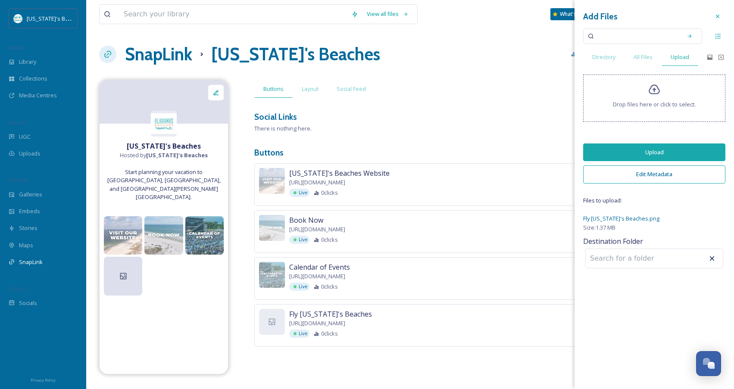
click at [646, 153] on button "Upload" at bounding box center [654, 153] width 142 height 18
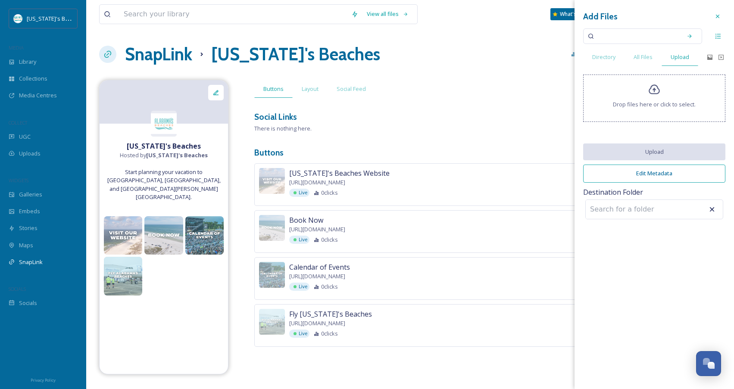
click at [536, 119] on div "Social Links" at bounding box center [487, 117] width 467 height 13
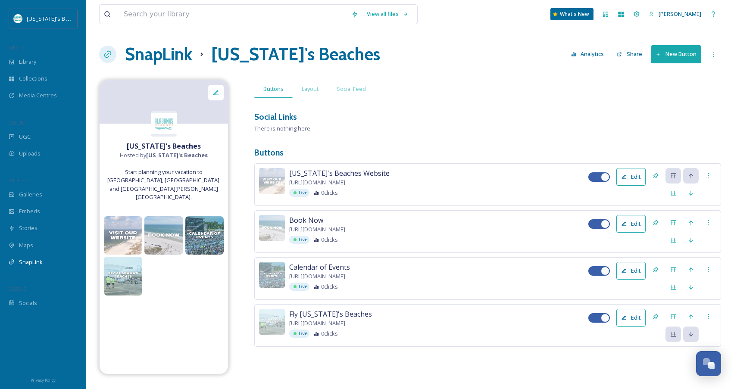
click at [689, 56] on button "New Button" at bounding box center [676, 54] width 50 height 18
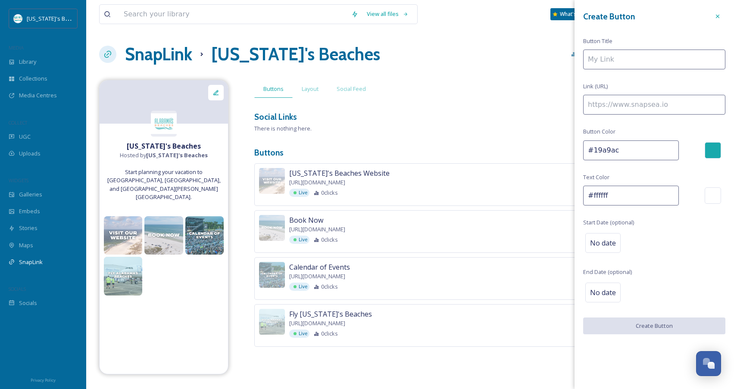
click at [529, 91] on div "Buttons Layout Social Feed" at bounding box center [487, 89] width 467 height 18
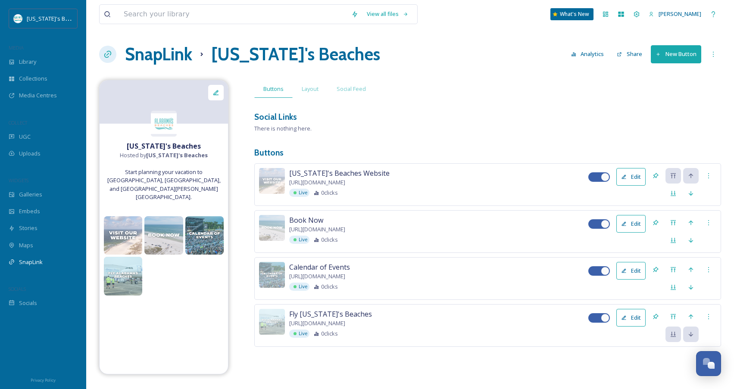
click at [686, 52] on button "New Button" at bounding box center [676, 54] width 50 height 18
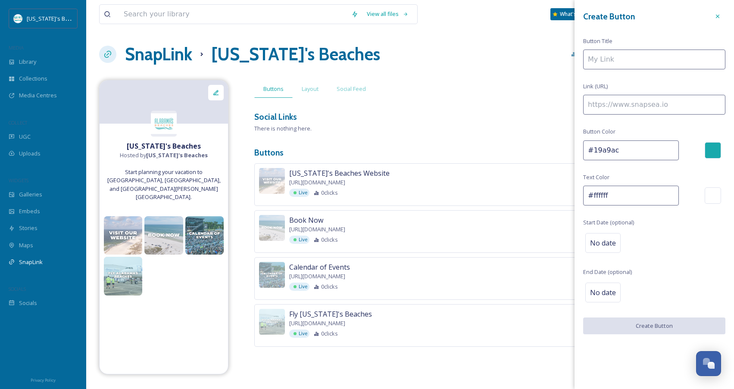
click at [628, 106] on input at bounding box center [654, 105] width 142 height 20
paste input "https://albeaches.co/422gQ7q"
type input "https://albeaches.co/422gQ7q"
click at [628, 58] on input at bounding box center [654, 60] width 142 height 20
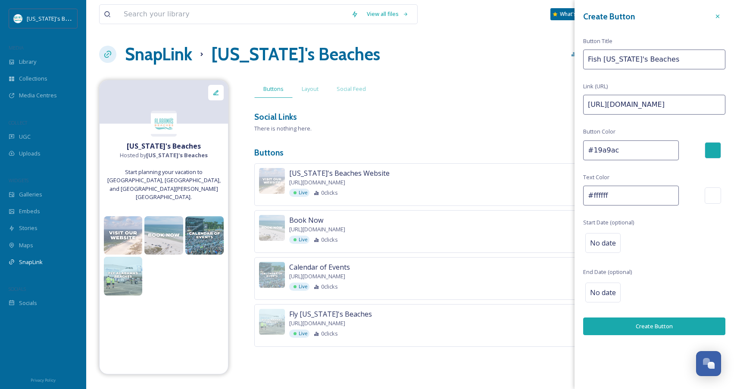
type input "Fish Alabama's Beaches"
click at [654, 323] on button "Create Button" at bounding box center [654, 327] width 142 height 18
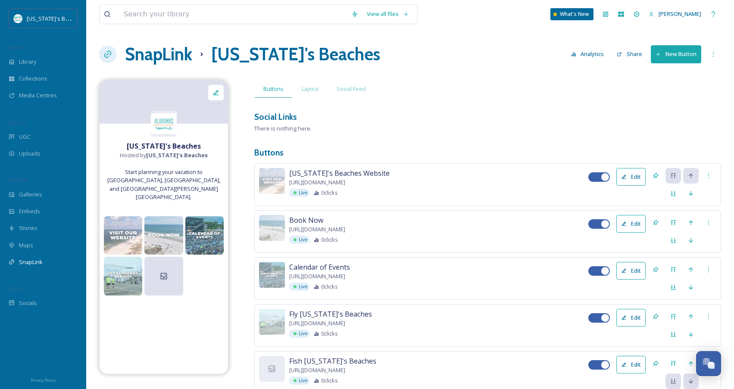
scroll to position [31, 0]
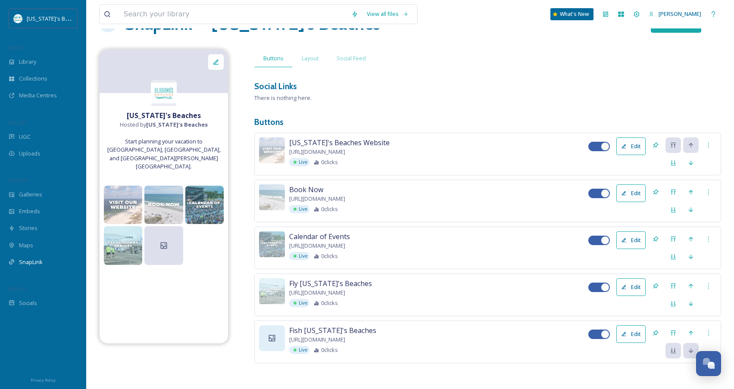
click at [275, 339] on icon at bounding box center [272, 338] width 6 height 6
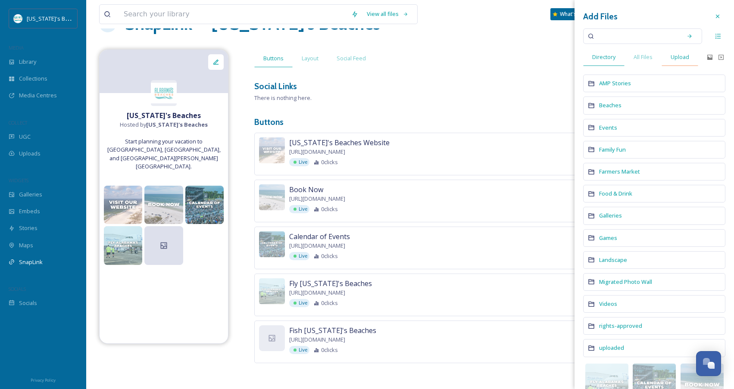
click at [687, 57] on span "Upload" at bounding box center [680, 57] width 19 height 8
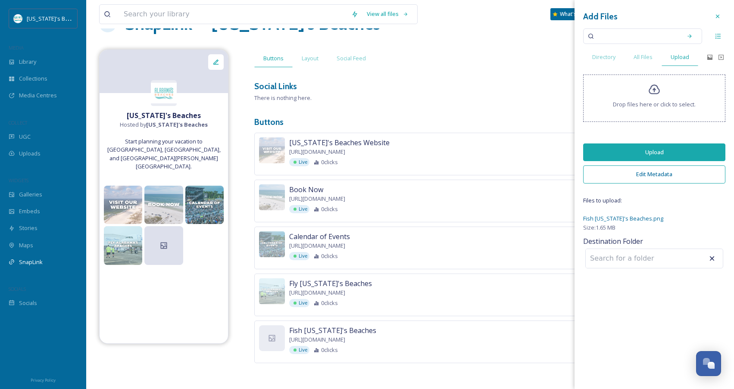
click at [671, 153] on button "Upload" at bounding box center [654, 153] width 142 height 18
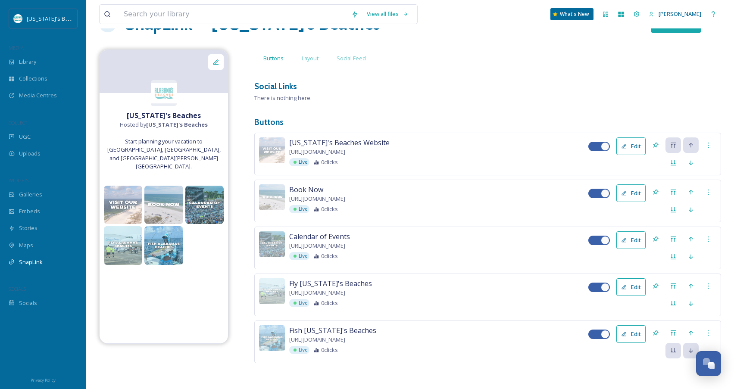
drag, startPoint x: 504, startPoint y: 117, endPoint x: 547, endPoint y: 99, distance: 46.8
click at [504, 117] on h3 "Buttons" at bounding box center [487, 122] width 467 height 13
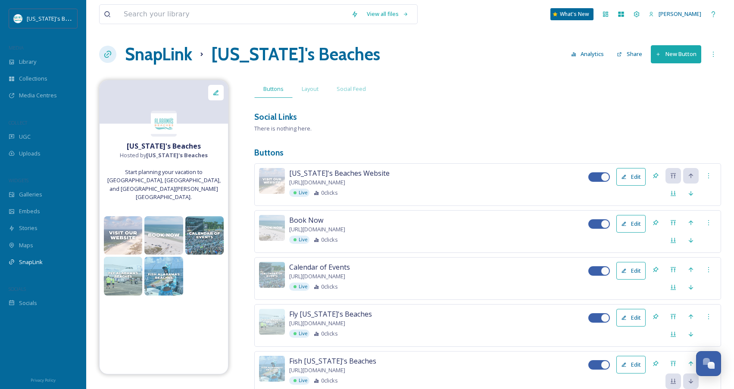
click at [678, 58] on button "New Button" at bounding box center [676, 54] width 50 height 18
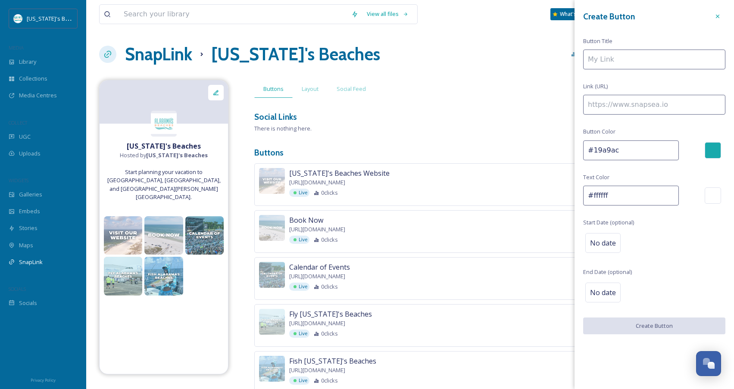
click at [635, 103] on input at bounding box center [654, 105] width 142 height 20
paste input "https://albeaches.co/3KlodAB"
type input "https://albeaches.co/3KlodAB"
click at [625, 58] on input at bounding box center [654, 60] width 142 height 20
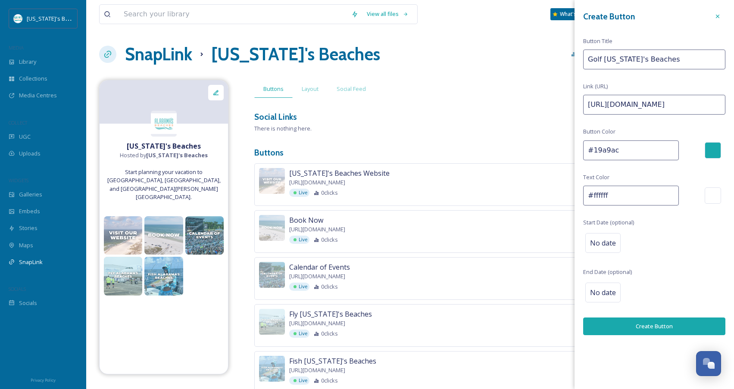
type input "Golf Alabama's Beaches"
drag, startPoint x: 667, startPoint y: 323, endPoint x: 612, endPoint y: 291, distance: 63.2
click at [668, 322] on button "Create Button" at bounding box center [654, 327] width 142 height 18
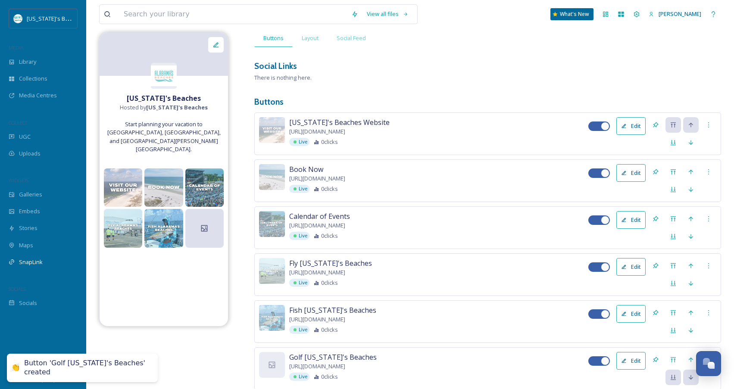
scroll to position [78, 0]
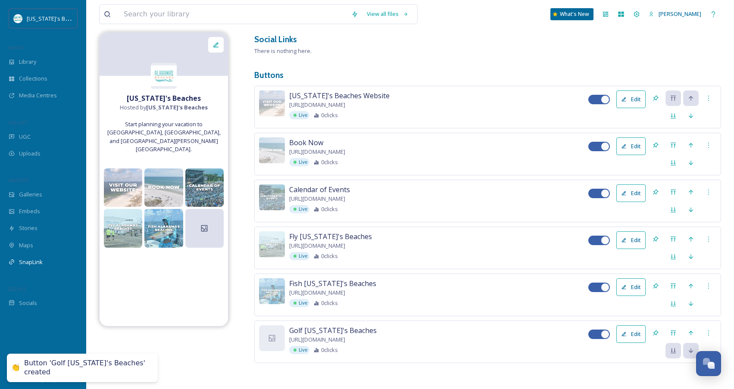
drag, startPoint x: 279, startPoint y: 332, endPoint x: 311, endPoint y: 321, distance: 33.8
click at [280, 332] on div at bounding box center [272, 339] width 26 height 26
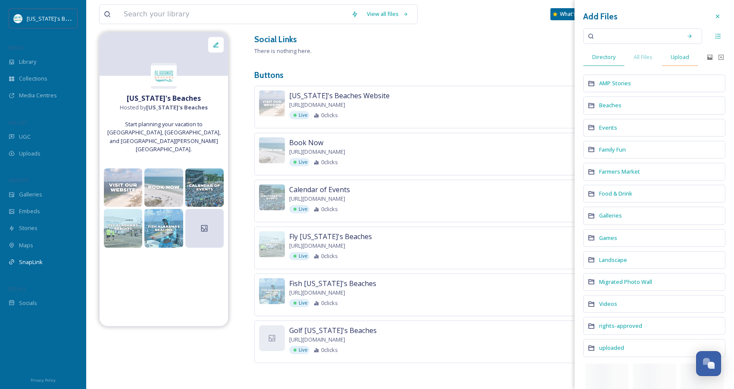
scroll to position [0, 0]
click at [688, 55] on span "Upload" at bounding box center [680, 57] width 19 height 8
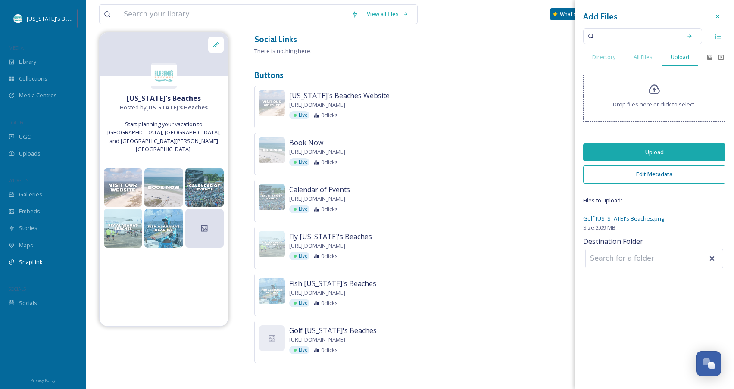
drag, startPoint x: 679, startPoint y: 148, endPoint x: 685, endPoint y: 147, distance: 6.1
click at [680, 147] on button "Upload" at bounding box center [654, 153] width 142 height 18
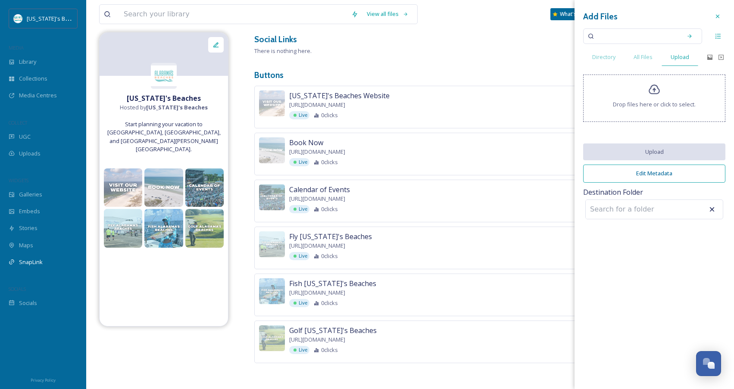
click at [515, 52] on div "Buttons Layout Social Feed Social Links There is nothing here. Buttons Alabama'…" at bounding box center [487, 196] width 467 height 387
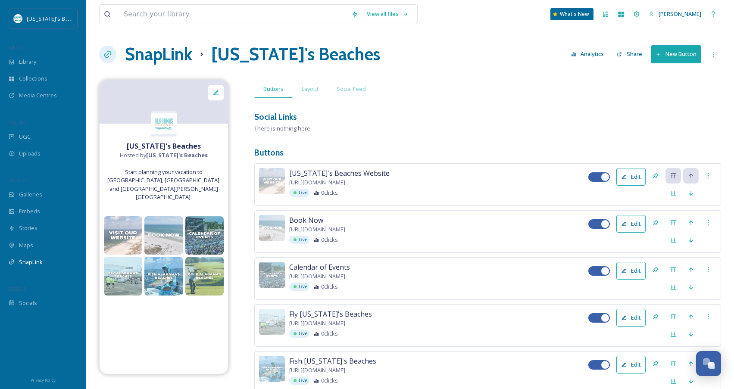
click at [671, 54] on button "New Button" at bounding box center [676, 54] width 50 height 18
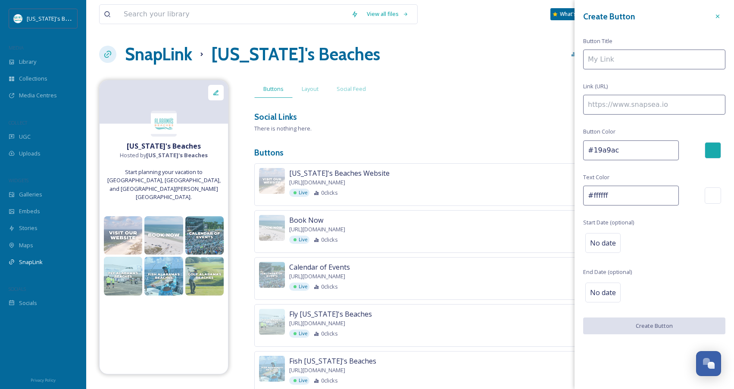
click at [654, 107] on input at bounding box center [654, 105] width 142 height 20
paste input "https://albeaches.co/3KhOVtY"
type input "https://albeaches.co/3KhOVtY"
click at [644, 57] on input at bounding box center [654, 60] width 142 height 20
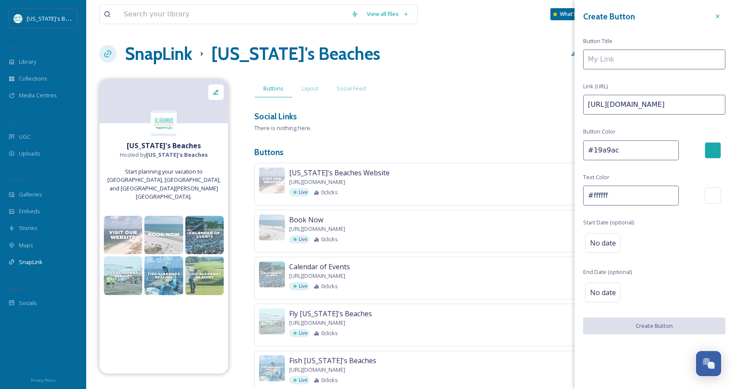
scroll to position [2, 0]
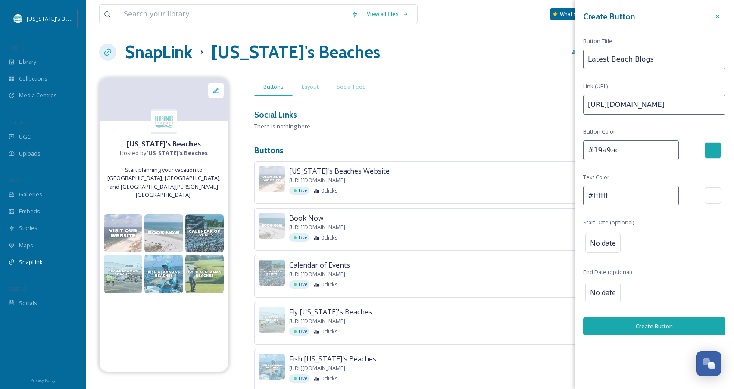
type input "Latest Beach Blogs"
drag, startPoint x: 652, startPoint y: 324, endPoint x: 522, endPoint y: 268, distance: 141.2
click at [650, 321] on button "Create Button" at bounding box center [654, 327] width 142 height 18
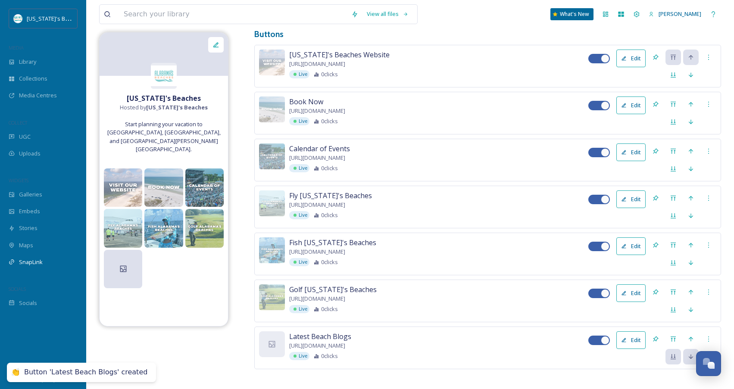
scroll to position [125, 0]
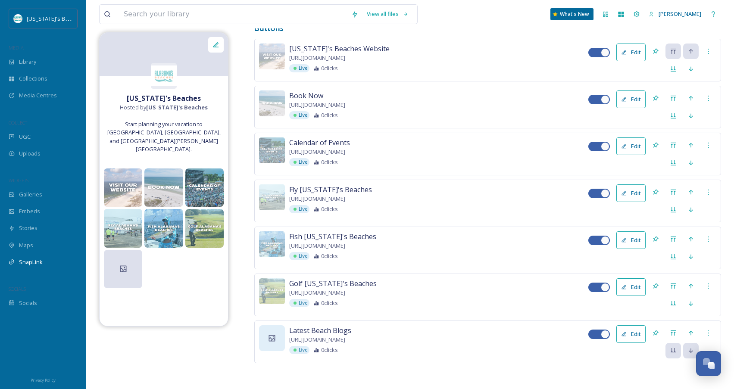
click at [278, 332] on div at bounding box center [272, 339] width 26 height 26
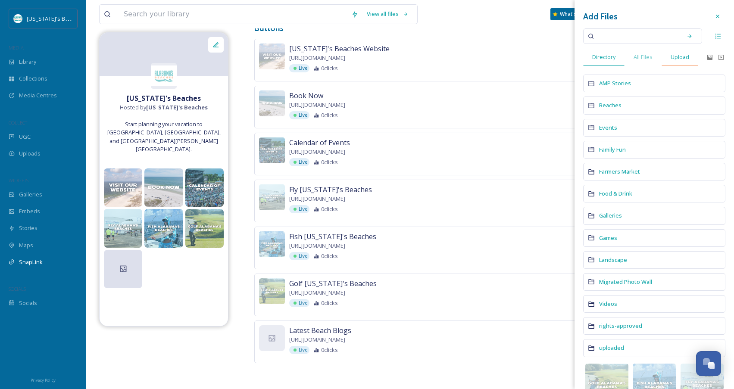
click at [688, 56] on span "Upload" at bounding box center [680, 57] width 19 height 8
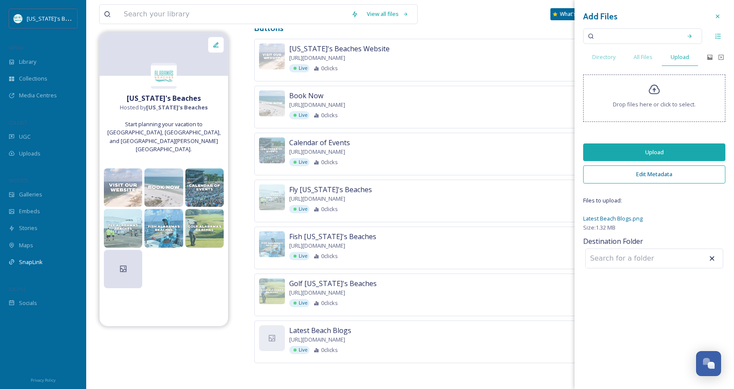
click at [660, 152] on button "Upload" at bounding box center [654, 153] width 142 height 18
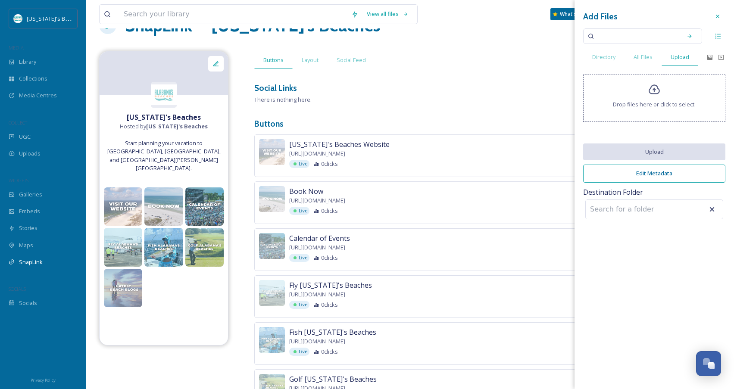
scroll to position [70, 0]
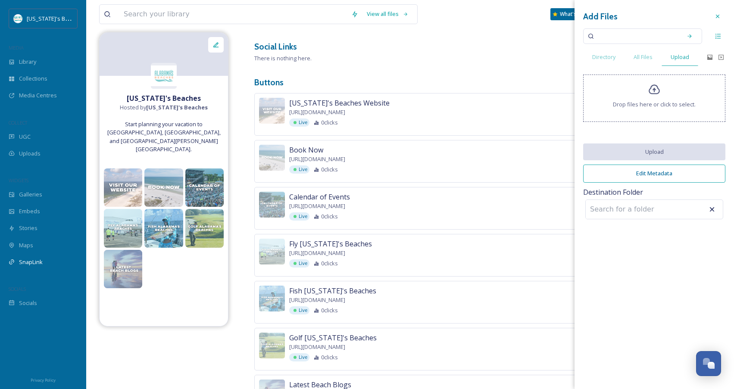
click at [463, 84] on h3 "Buttons" at bounding box center [487, 82] width 467 height 13
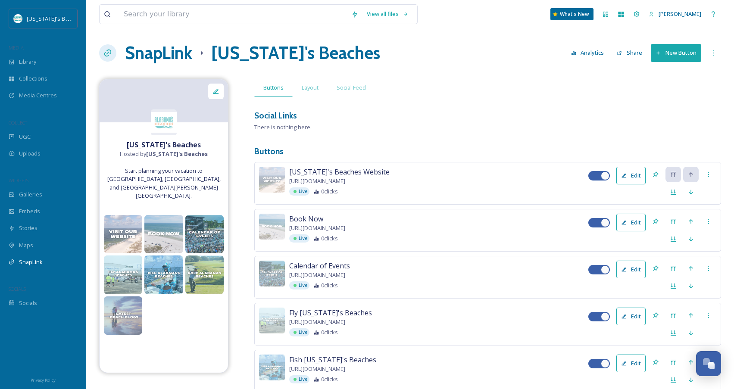
scroll to position [0, 0]
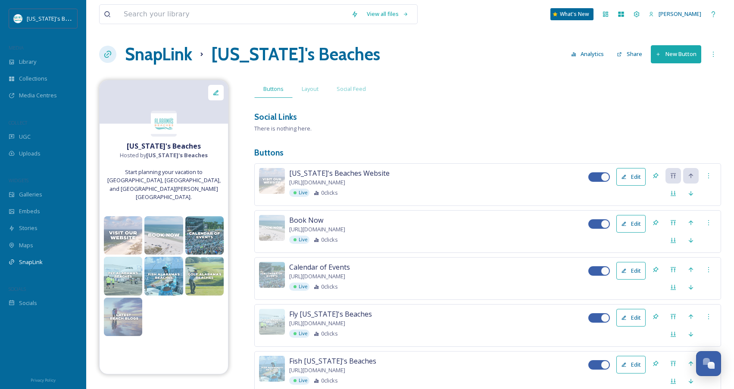
click at [663, 60] on button "New Button" at bounding box center [676, 54] width 50 height 18
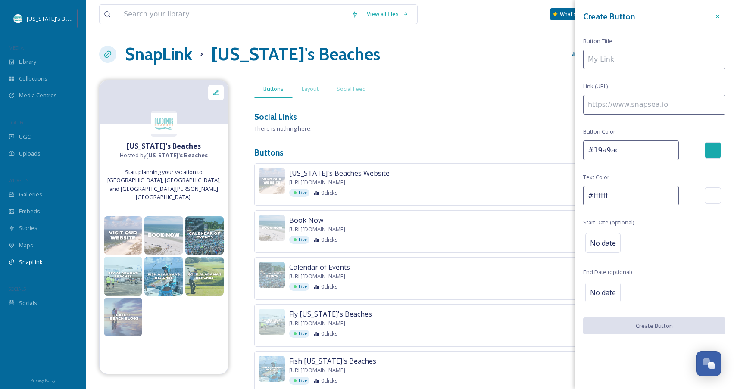
click at [613, 107] on input at bounding box center [654, 105] width 142 height 20
paste input "https://albeaches.co/46Pkm7D"
type input "https://albeaches.co/46Pkm7D"
click at [616, 61] on input at bounding box center [654, 60] width 142 height 20
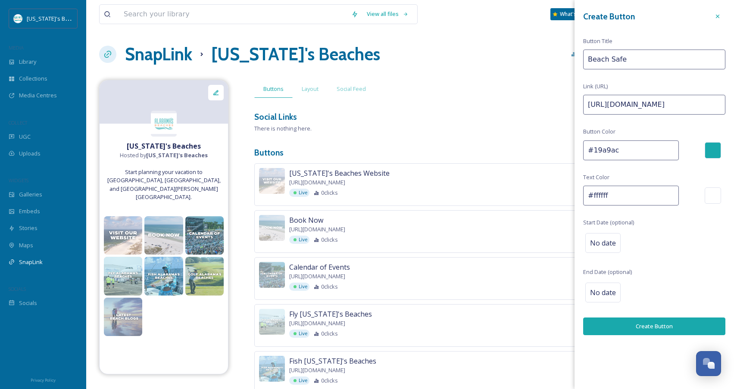
type input "Beach Safe"
drag, startPoint x: 636, startPoint y: 323, endPoint x: 629, endPoint y: 318, distance: 8.0
click at [635, 322] on button "Create Button" at bounding box center [654, 327] width 142 height 18
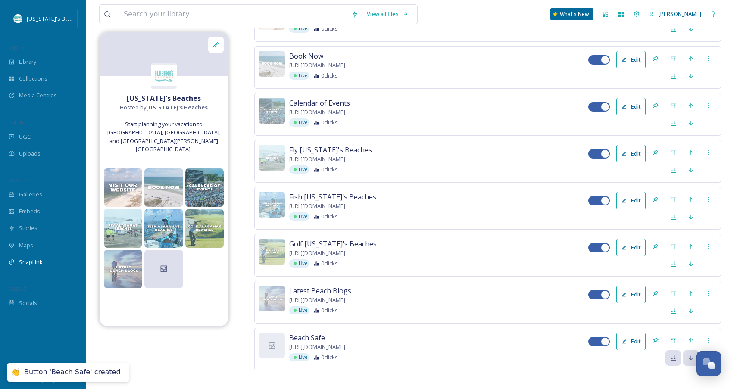
scroll to position [172, 0]
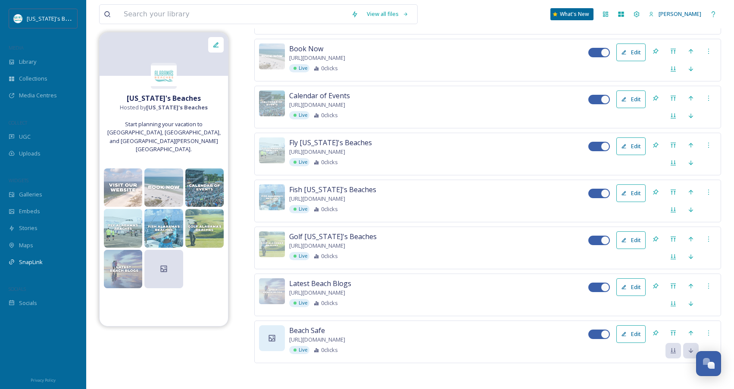
click at [273, 335] on icon at bounding box center [272, 338] width 6 height 6
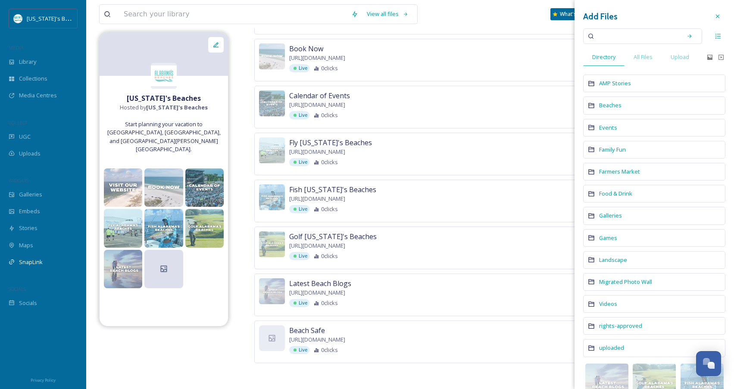
drag, startPoint x: 685, startPoint y: 59, endPoint x: 659, endPoint y: 42, distance: 30.7
click at [685, 59] on span "Upload" at bounding box center [680, 57] width 19 height 8
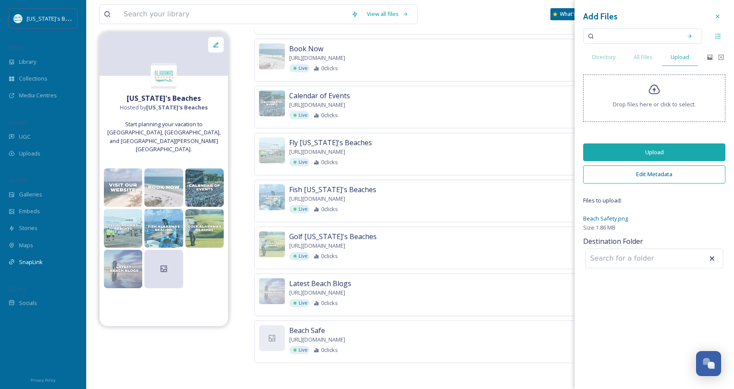
drag, startPoint x: 667, startPoint y: 155, endPoint x: 629, endPoint y: 150, distance: 38.2
click at [666, 154] on button "Upload" at bounding box center [654, 153] width 142 height 18
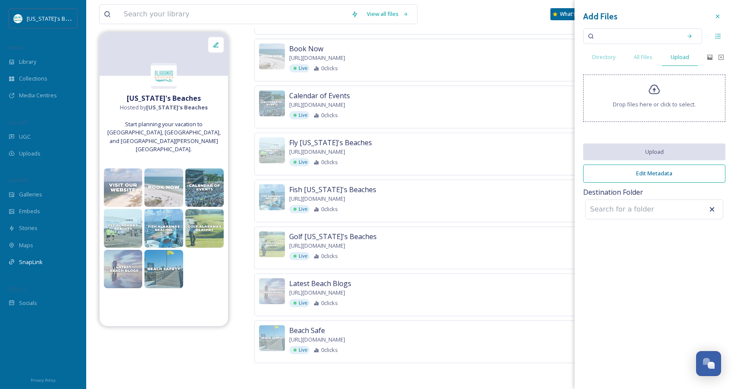
click at [485, 30] on div "Alabama's Beaches Website https://albeaches.co/4nsXzV2 Live 0 clicks Edit" at bounding box center [487, 13] width 467 height 43
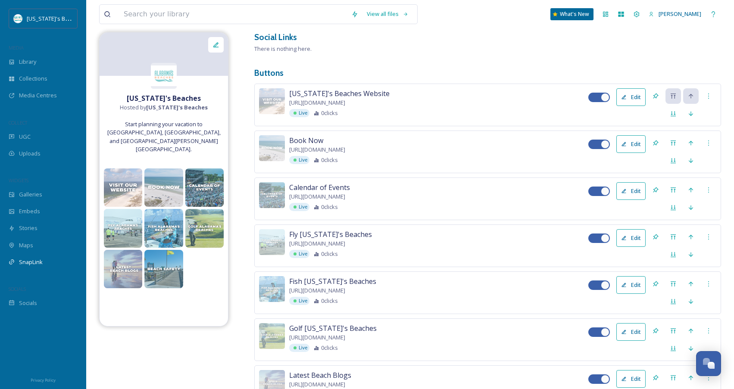
scroll to position [0, 0]
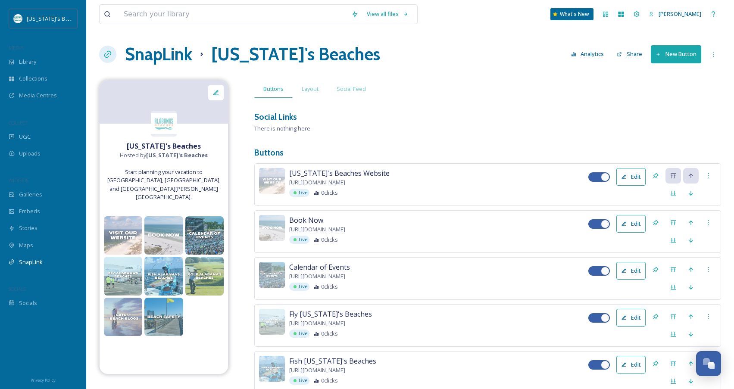
click at [674, 59] on button "New Button" at bounding box center [676, 54] width 50 height 18
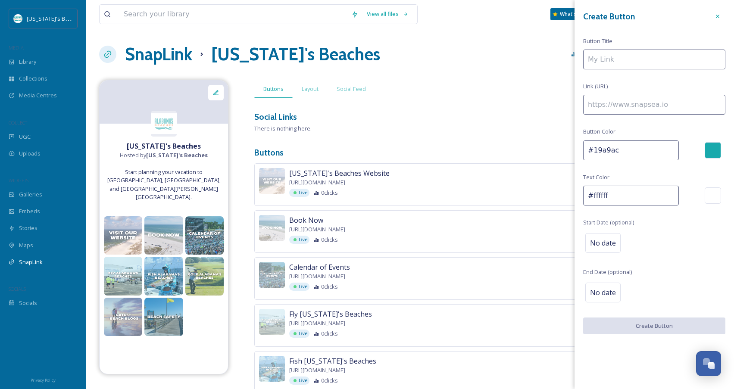
click at [618, 107] on input at bounding box center [654, 105] width 142 height 20
paste input "https://www.gulfshores.com/plan/enewsletter/"
click at [625, 103] on input "https://www.gulfshores.com/plan/enewsletter/" at bounding box center [654, 105] width 142 height 20
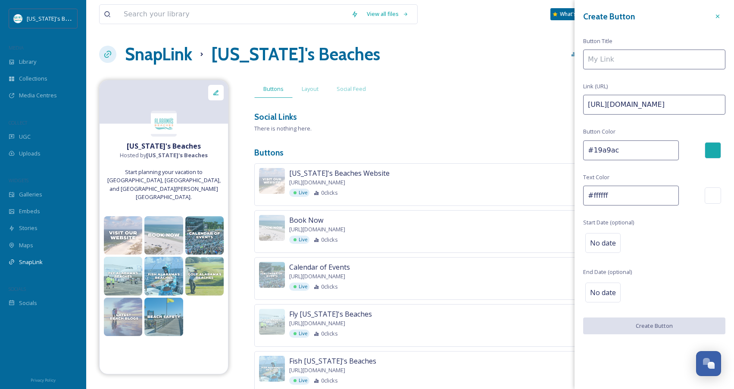
click at [625, 103] on input "https://www.gulfshores.com/plan/enewsletter/" at bounding box center [654, 105] width 142 height 20
click at [639, 102] on input "https://" at bounding box center [654, 105] width 142 height 20
click at [641, 101] on input "https://" at bounding box center [654, 105] width 142 height 20
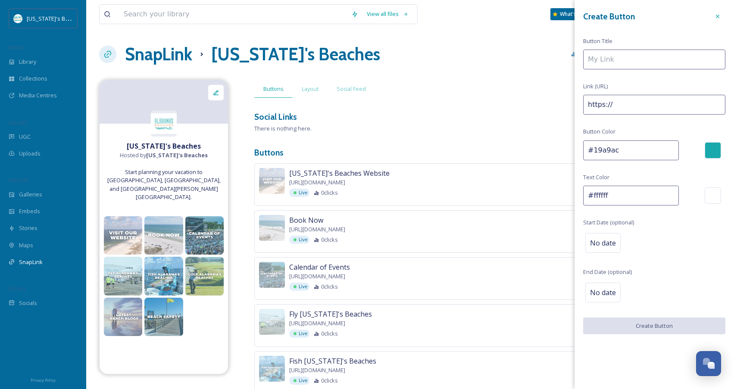
click at [618, 103] on input "https://" at bounding box center [654, 105] width 142 height 20
paste input "albeaches.co/3KkUzvk"
type input "https://albeaches.co/3KkUzvk"
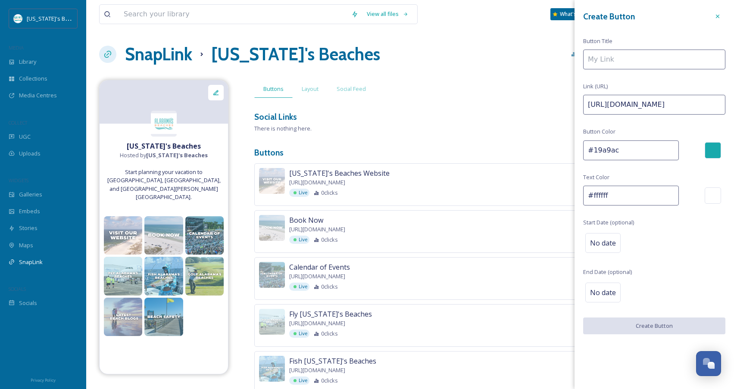
click at [627, 60] on input at bounding box center [654, 60] width 142 height 20
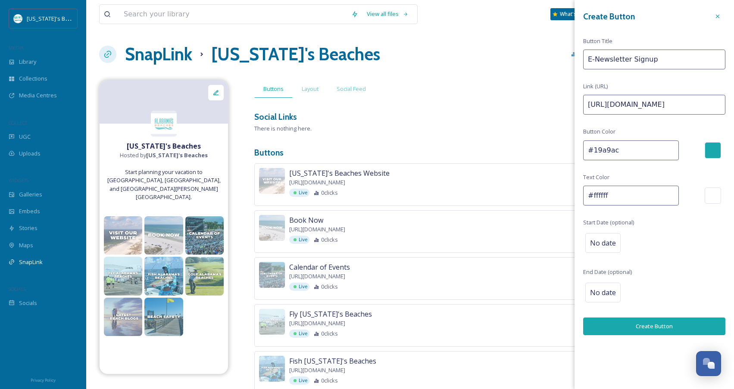
type input "E-Newsletter Signup"
click at [680, 318] on button "Create Button" at bounding box center [654, 327] width 142 height 18
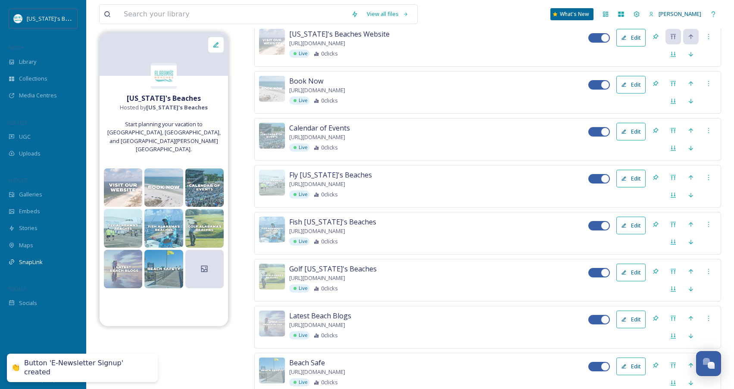
scroll to position [219, 0]
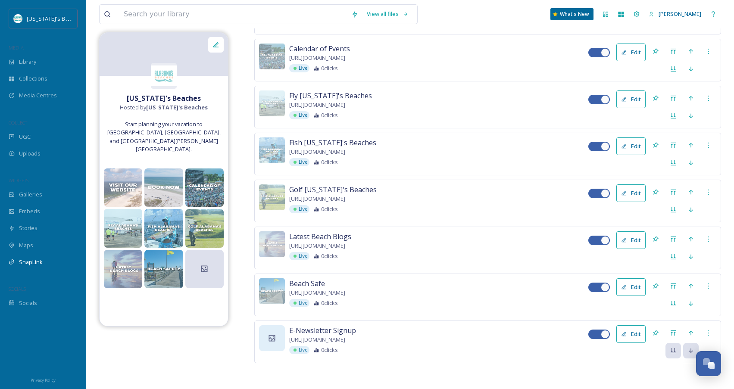
click at [274, 333] on div at bounding box center [272, 339] width 26 height 26
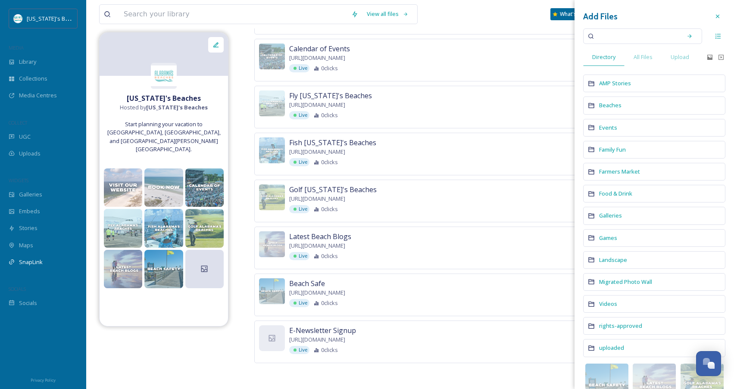
drag, startPoint x: 684, startPoint y: 58, endPoint x: 678, endPoint y: 29, distance: 29.4
click at [684, 57] on span "Upload" at bounding box center [680, 57] width 19 height 8
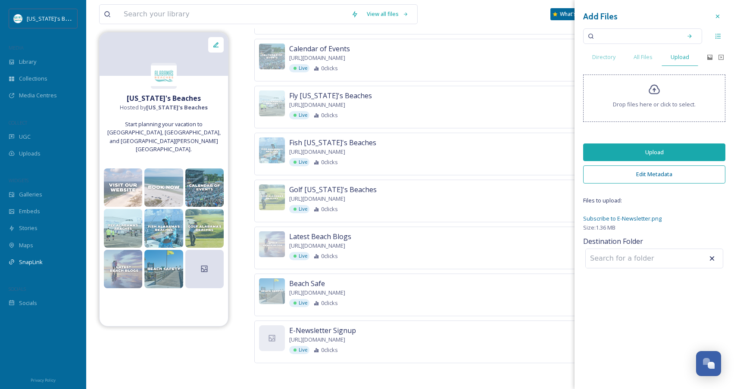
scroll to position [214, 0]
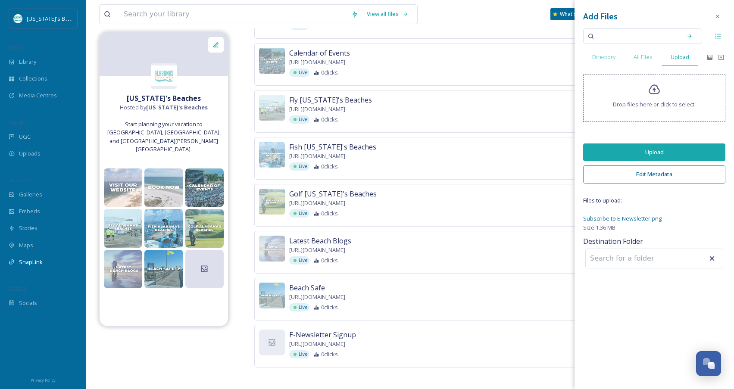
click at [682, 151] on button "Upload" at bounding box center [654, 153] width 142 height 18
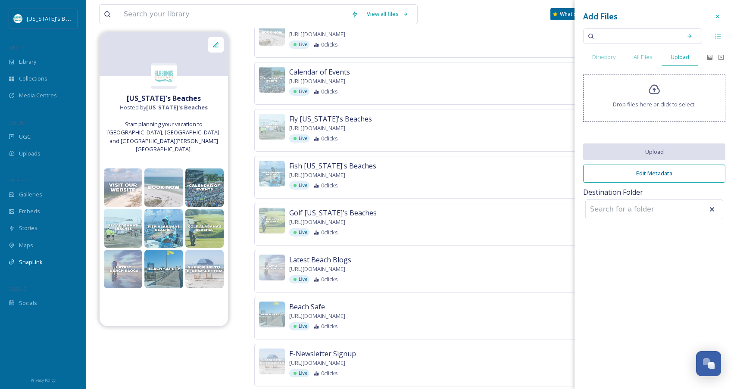
scroll to position [196, 0]
click at [458, 281] on div "Live 0 clicks" at bounding box center [438, 279] width 299 height 8
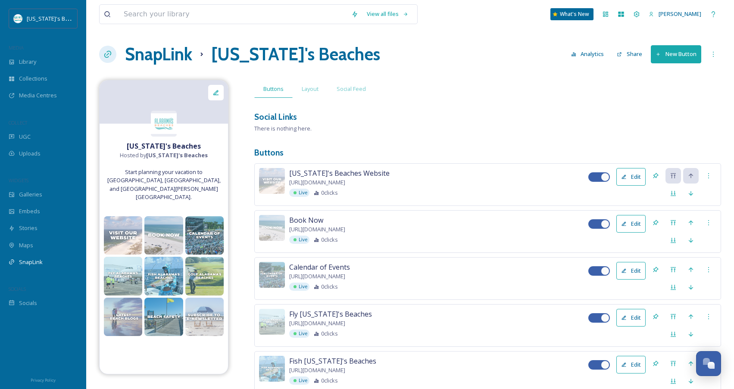
scroll to position [2, 0]
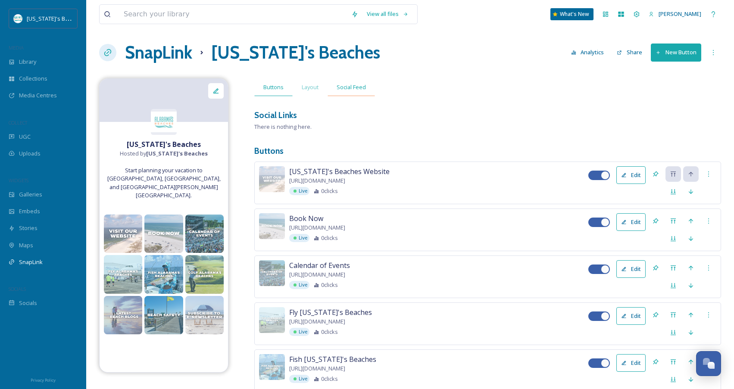
click at [357, 89] on span "Social Feed" at bounding box center [351, 87] width 29 height 8
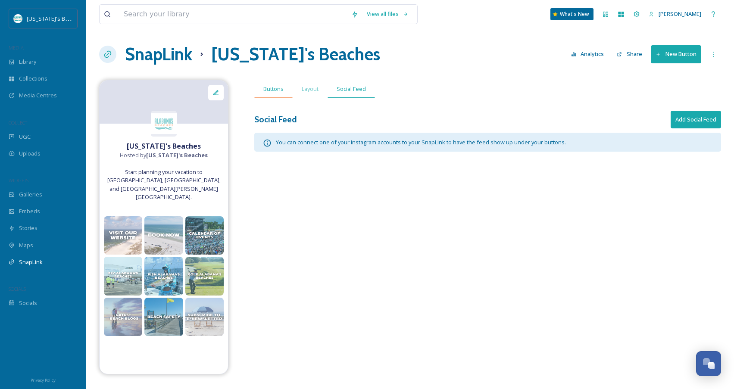
click at [277, 90] on span "Buttons" at bounding box center [273, 89] width 20 height 8
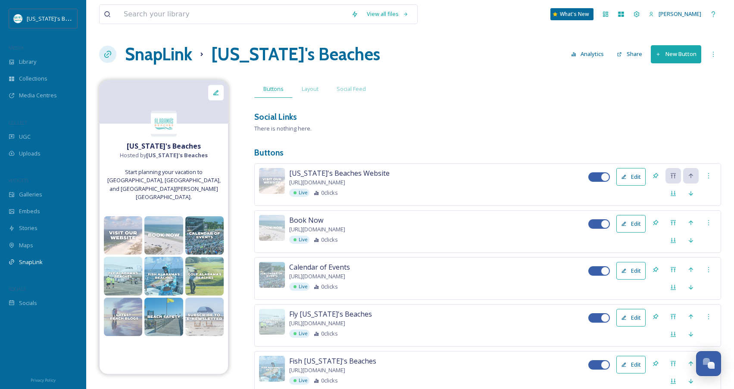
click at [626, 56] on button "Share" at bounding box center [630, 54] width 34 height 17
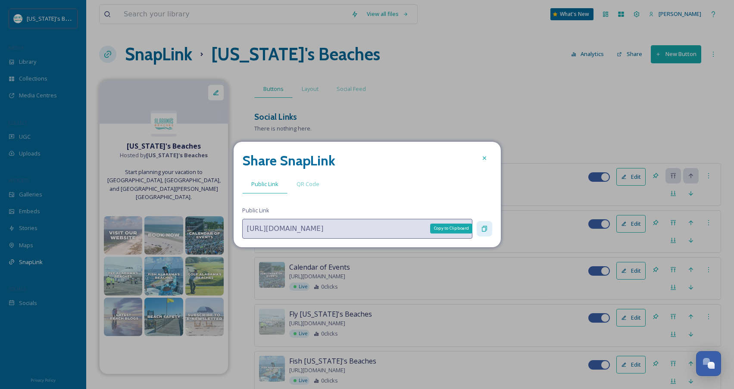
click at [482, 229] on icon at bounding box center [484, 229] width 5 height 6
click at [485, 157] on icon at bounding box center [484, 158] width 7 height 7
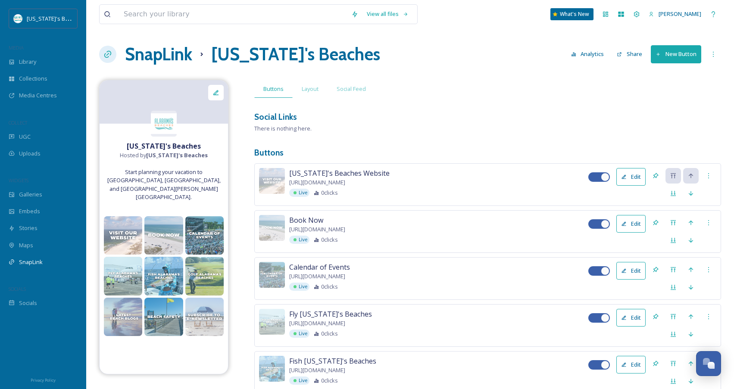
scroll to position [6, 0]
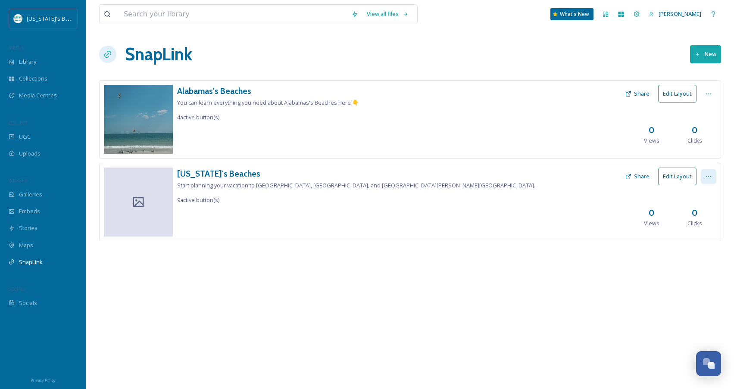
click at [706, 178] on icon at bounding box center [709, 176] width 7 height 7
click at [694, 213] on span "Edit Settings" at bounding box center [690, 212] width 32 height 8
click at [520, 265] on div "Alabamas's Beaches You can learn everything you need about Alabamas's Beaches h…" at bounding box center [410, 173] width 622 height 187
click at [640, 179] on button "Share" at bounding box center [637, 176] width 33 height 17
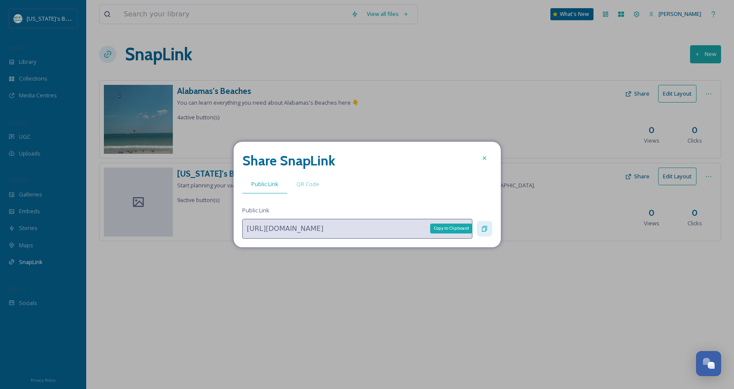
click at [485, 229] on icon at bounding box center [484, 229] width 7 height 7
click at [484, 157] on icon at bounding box center [484, 158] width 7 height 7
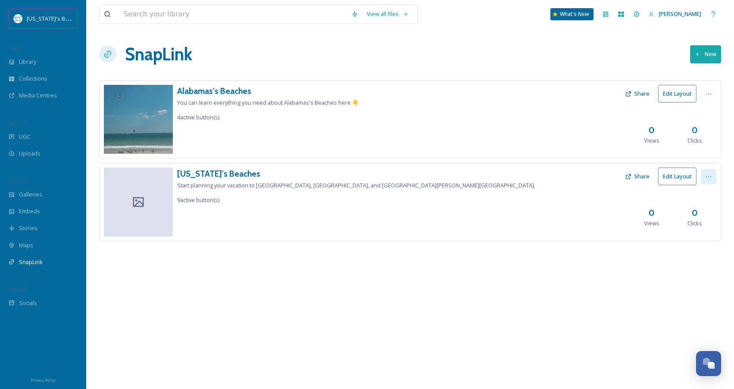
click at [707, 176] on icon at bounding box center [709, 176] width 7 height 7
click at [700, 194] on span "View SnapLink" at bounding box center [693, 195] width 38 height 8
click at [688, 214] on span "Edit Settings" at bounding box center [690, 212] width 32 height 8
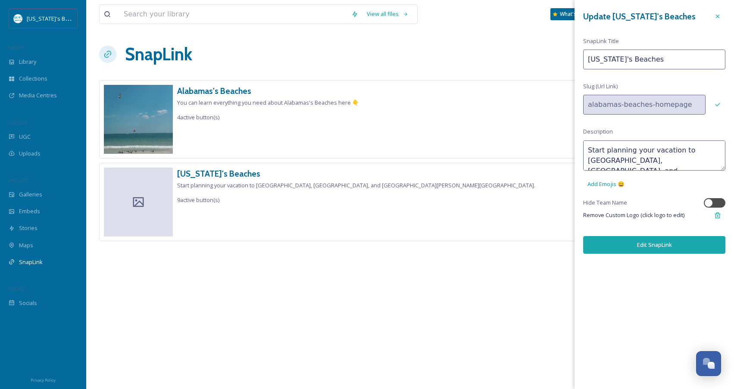
scroll to position [10, 0]
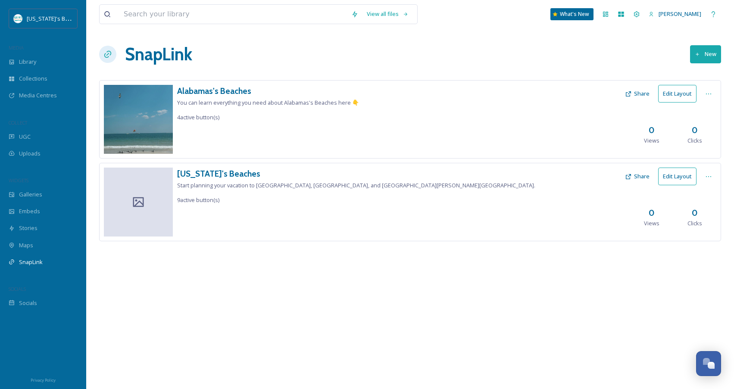
click at [549, 248] on div "Alabamas's Beaches You can learn everything you need about Alabamas's Beaches h…" at bounding box center [410, 173] width 622 height 187
click at [710, 96] on icon at bounding box center [709, 94] width 7 height 7
click at [705, 116] on span "View SnapLink" at bounding box center [693, 113] width 38 height 8
drag, startPoint x: 601, startPoint y: 201, endPoint x: 654, endPoint y: 191, distance: 54.1
click at [603, 201] on div "Alabama's Beaches Start planning your vacation to Gulf Shores, Orange Beach, an…" at bounding box center [410, 202] width 622 height 78
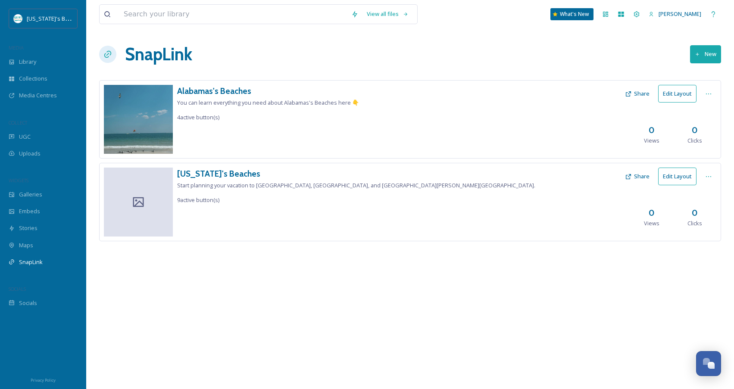
click at [671, 177] on button "Edit Layout" at bounding box center [678, 177] width 38 height 18
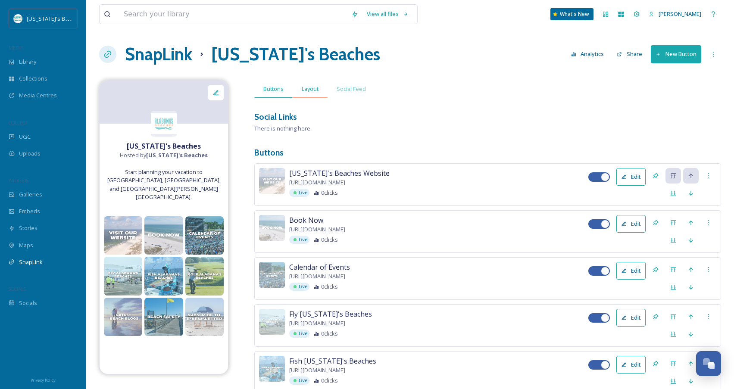
click at [314, 90] on span "Layout" at bounding box center [310, 89] width 17 height 8
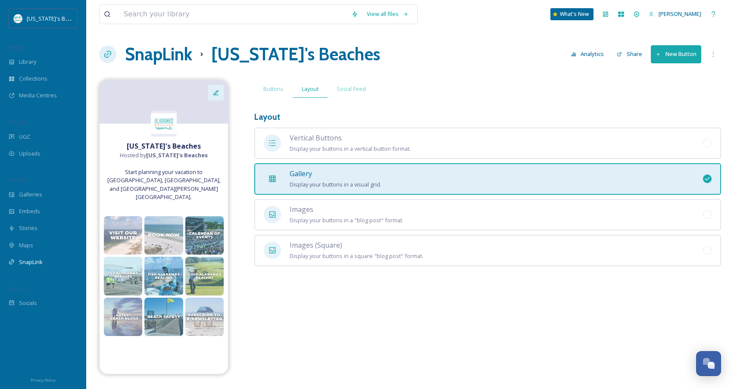
click at [220, 92] on div at bounding box center [216, 93] width 16 height 16
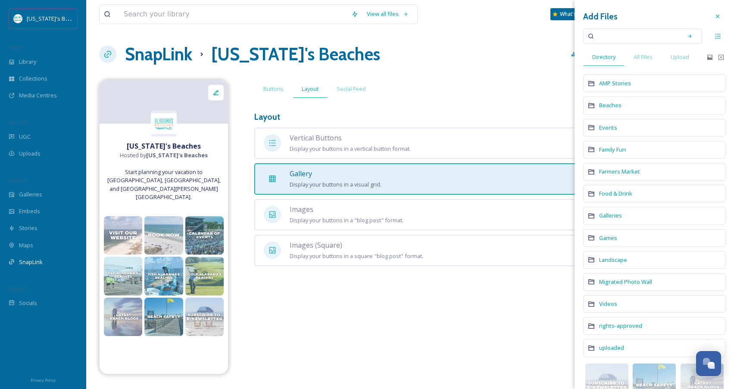
click at [602, 89] on div "AMP Stories" at bounding box center [654, 84] width 142 height 18
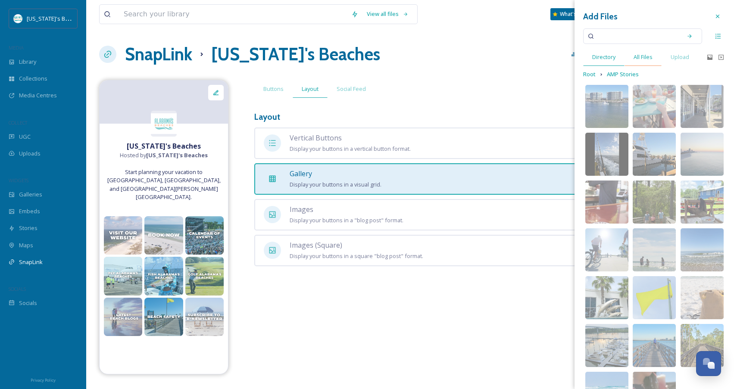
click at [643, 59] on span "All Files" at bounding box center [643, 57] width 19 height 8
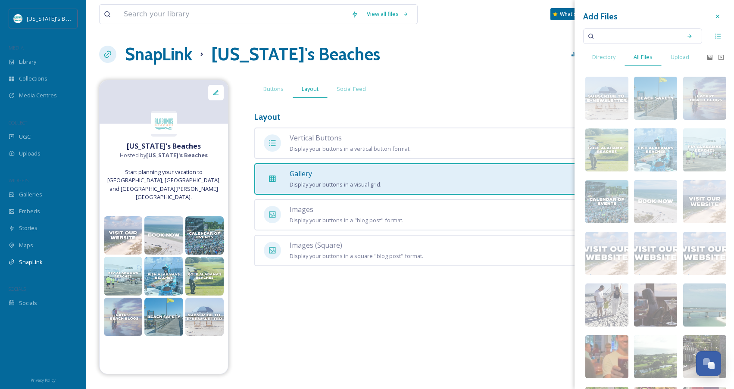
click at [416, 109] on div "Buttons Layout Social Feed Layout Vertical Buttons Display your buttons in a ve…" at bounding box center [487, 175] width 467 height 191
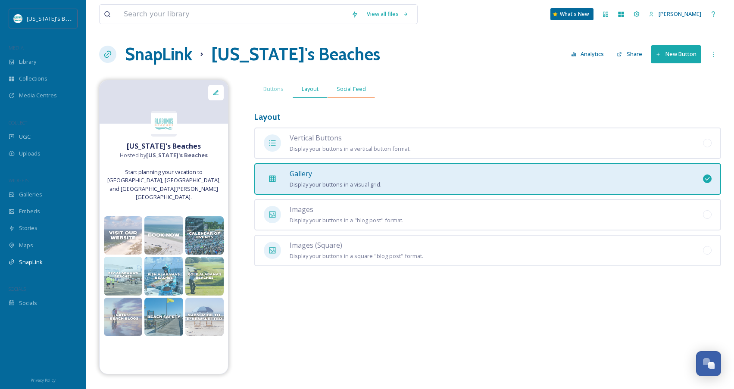
click at [356, 92] on span "Social Feed" at bounding box center [351, 89] width 29 height 8
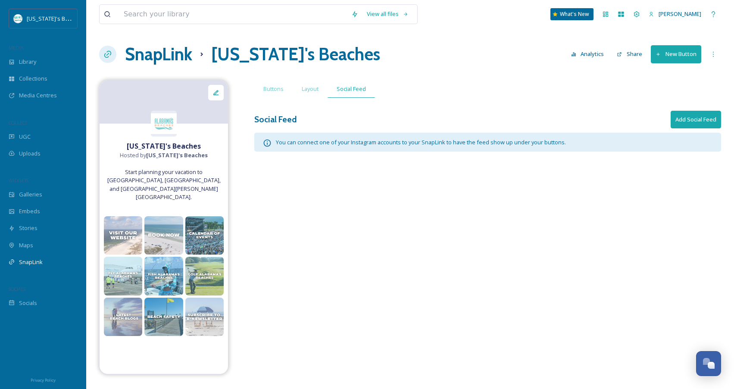
click at [690, 118] on button "Add Social Feed" at bounding box center [696, 120] width 50 height 18
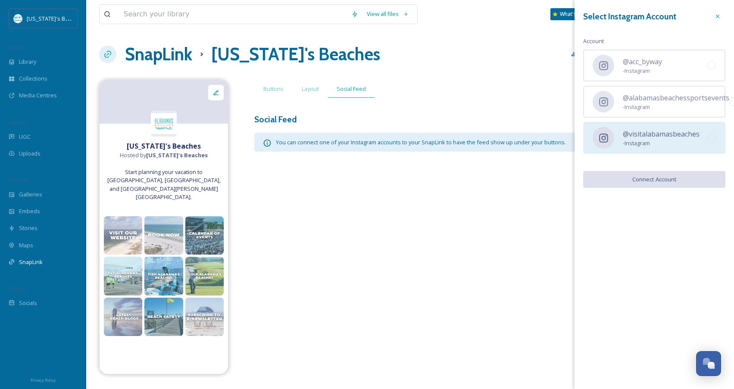
click at [673, 142] on span "- Instagram" at bounding box center [661, 143] width 77 height 8
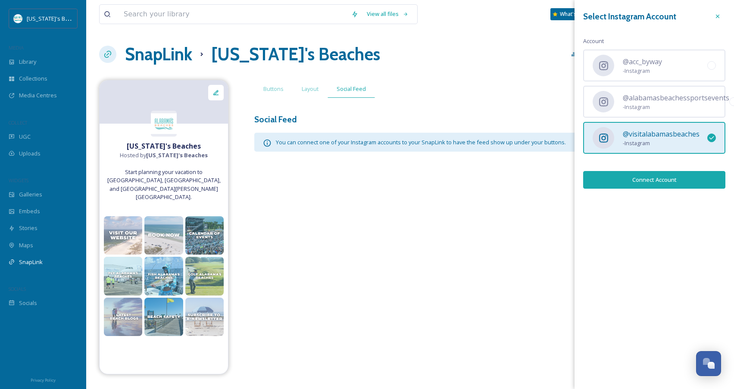
click at [668, 178] on button "Connect Account" at bounding box center [654, 180] width 142 height 18
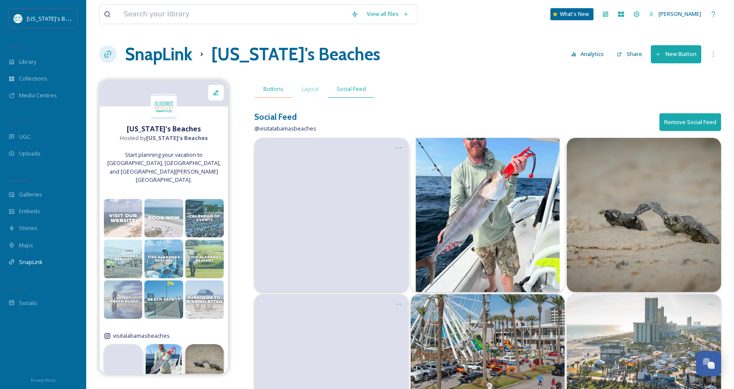
click at [279, 90] on span "Buttons" at bounding box center [273, 89] width 20 height 8
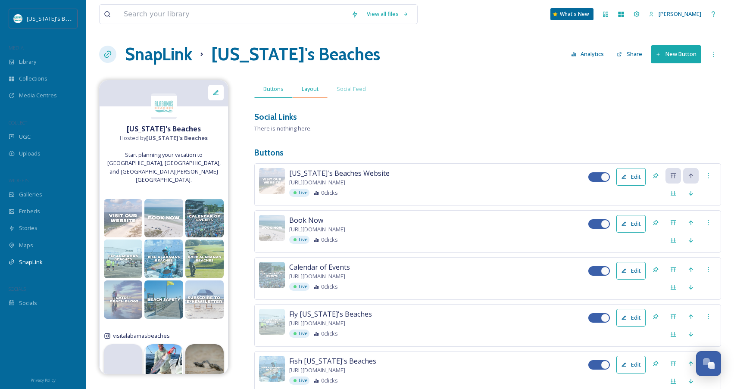
click at [309, 91] on span "Layout" at bounding box center [310, 89] width 17 height 8
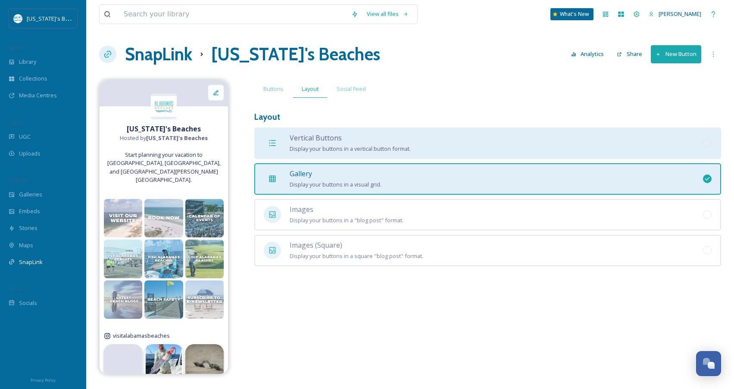
click at [310, 140] on span "Vertical Buttons" at bounding box center [316, 137] width 52 height 9
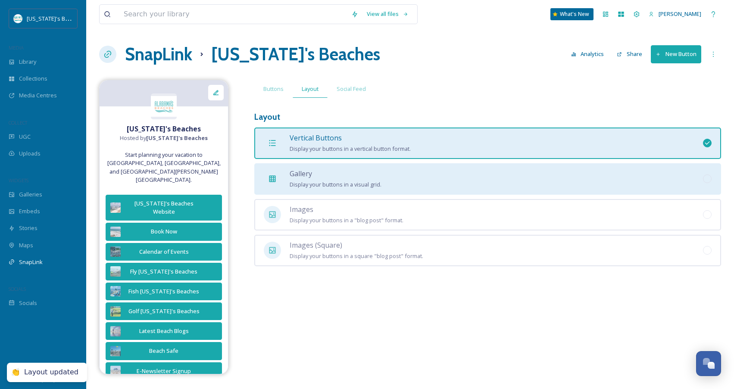
click at [318, 174] on div "Gallery Display your buttons in a visual grid." at bounding box center [336, 179] width 92 height 21
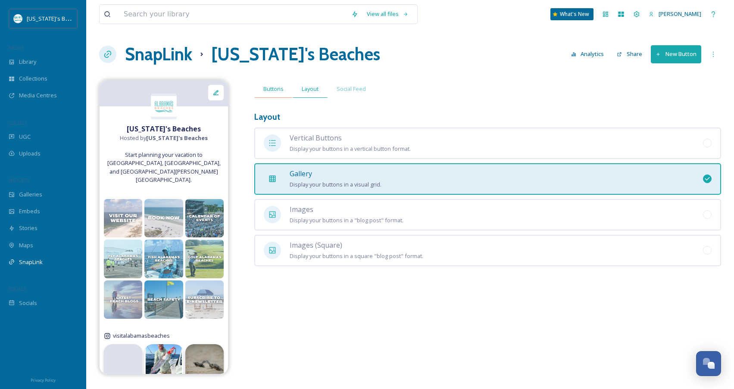
click at [280, 88] on span "Buttons" at bounding box center [273, 89] width 20 height 8
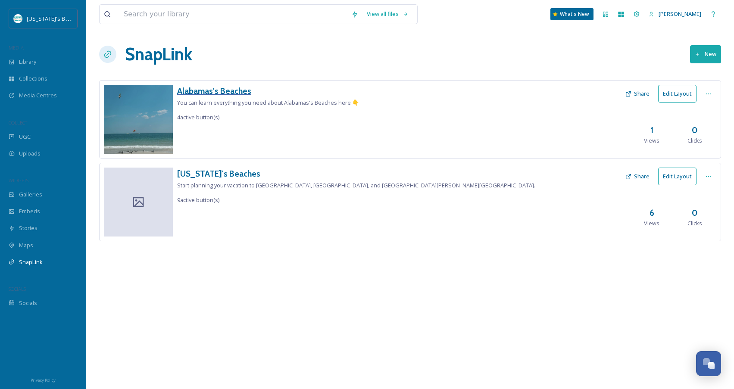
click at [204, 91] on h3 "Alabamas's Beaches" at bounding box center [268, 91] width 182 height 13
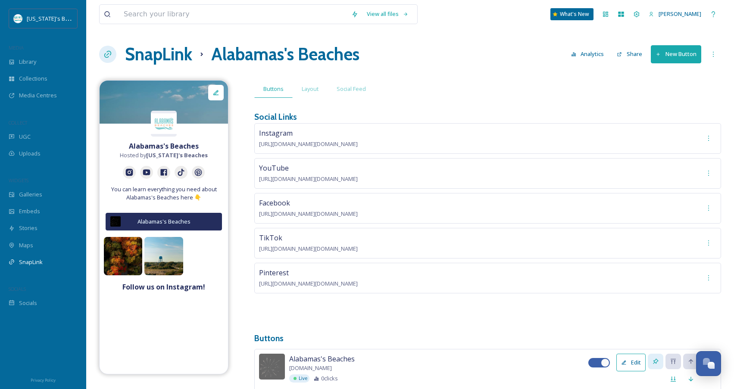
click at [631, 52] on button "Share" at bounding box center [630, 54] width 34 height 17
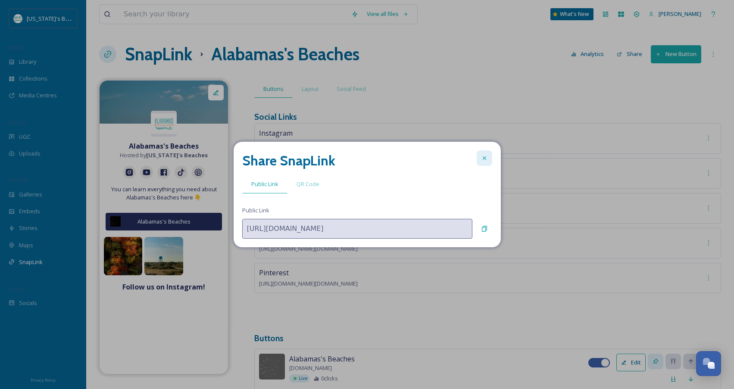
click at [483, 157] on icon at bounding box center [484, 158] width 7 height 7
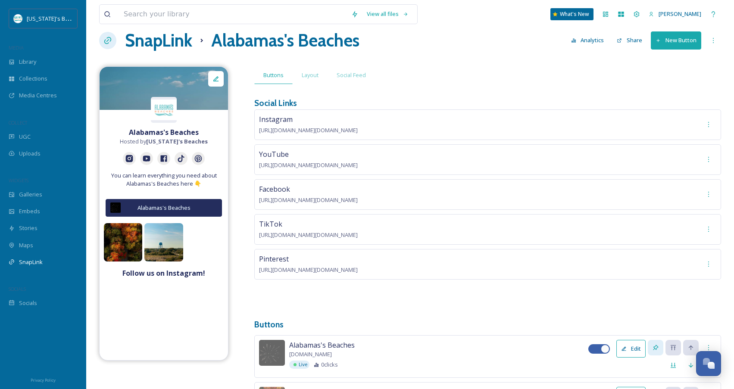
scroll to position [13, 0]
